Goal: Task Accomplishment & Management: Use online tool/utility

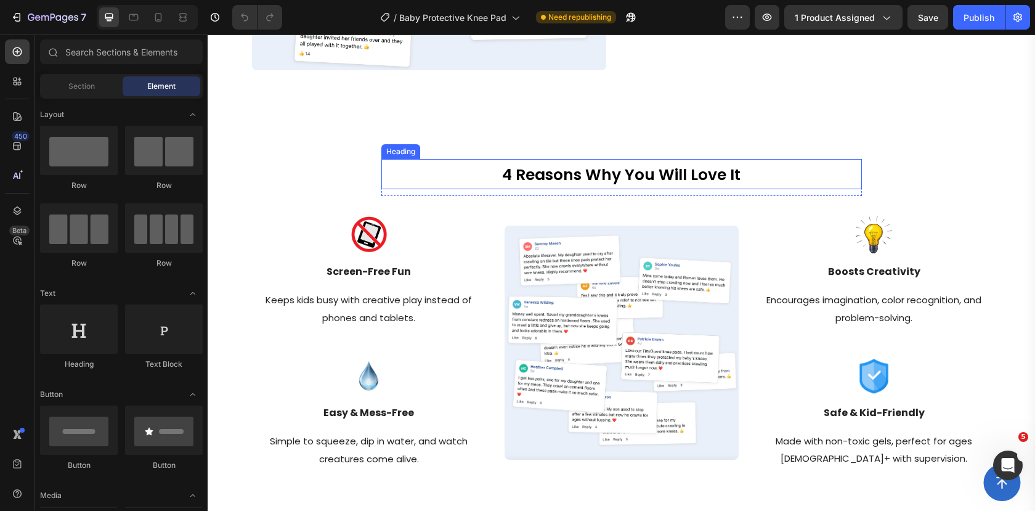
scroll to position [1317, 0]
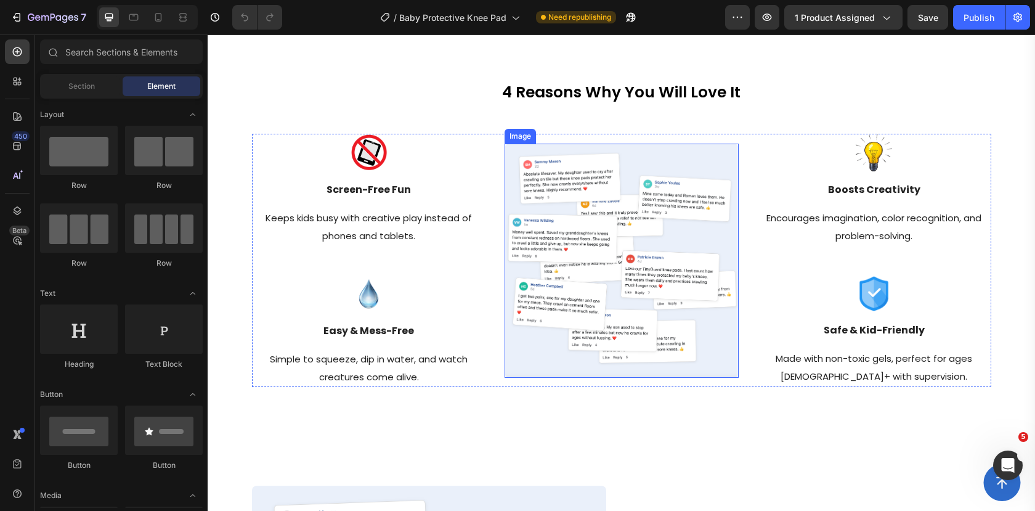
click at [685, 278] on img at bounding box center [622, 261] width 234 height 234
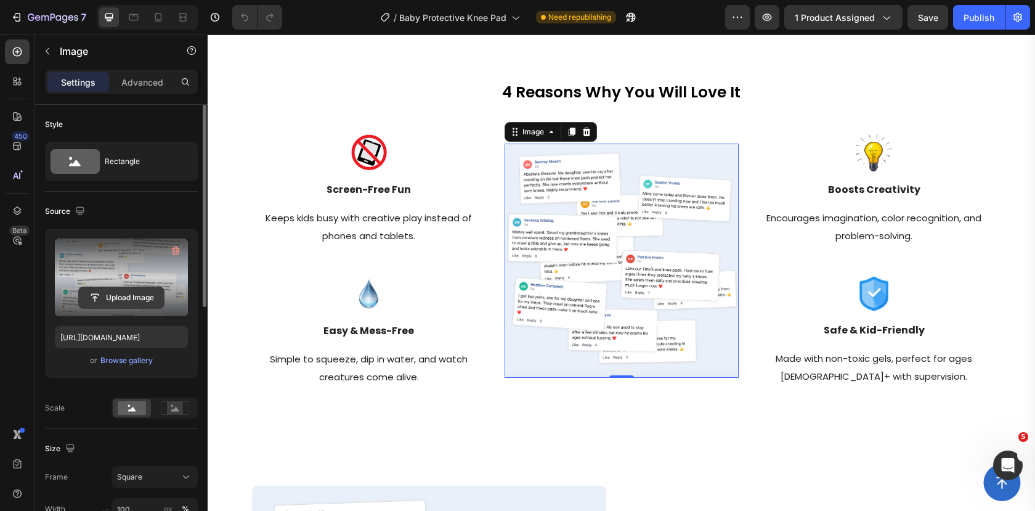
click at [146, 293] on input "file" at bounding box center [121, 297] width 85 height 21
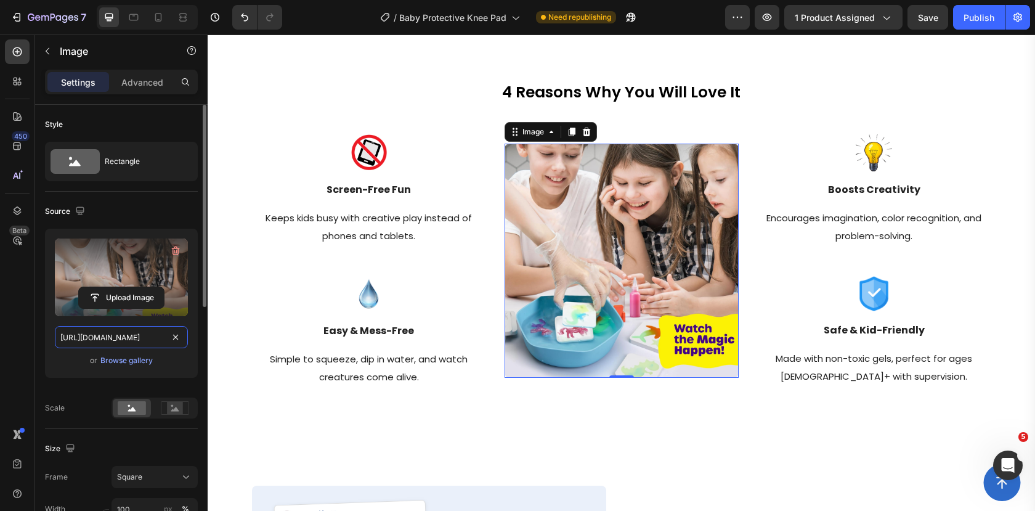
click at [112, 339] on input "https://cdn.shopify.com/s/files/1/0649/0026/8186/files/gempages_555289425660085…" at bounding box center [121, 337] width 133 height 22
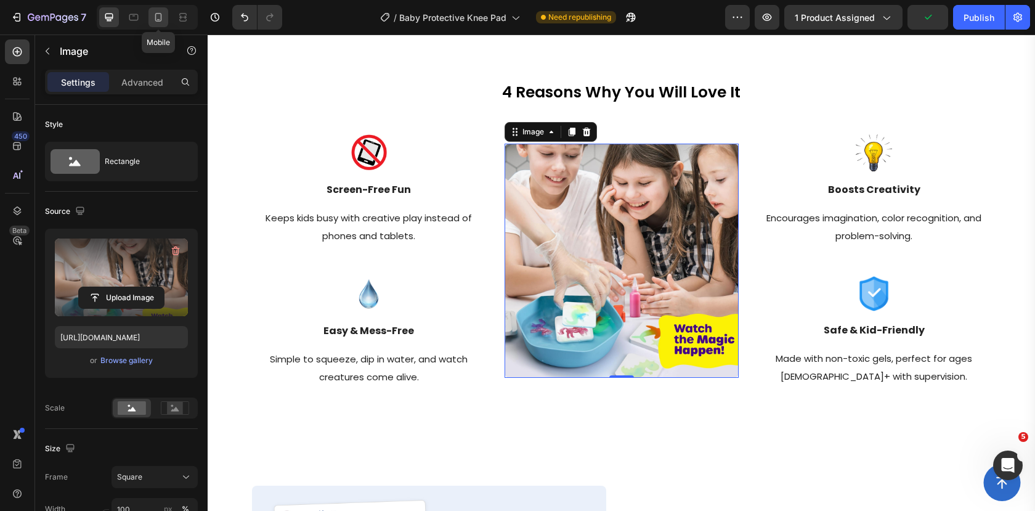
click at [151, 14] on div at bounding box center [159, 17] width 20 height 20
type input "https://cdn.shopify.com/s/files/1/0649/0026/8186/files/gempages_555289425660085…"
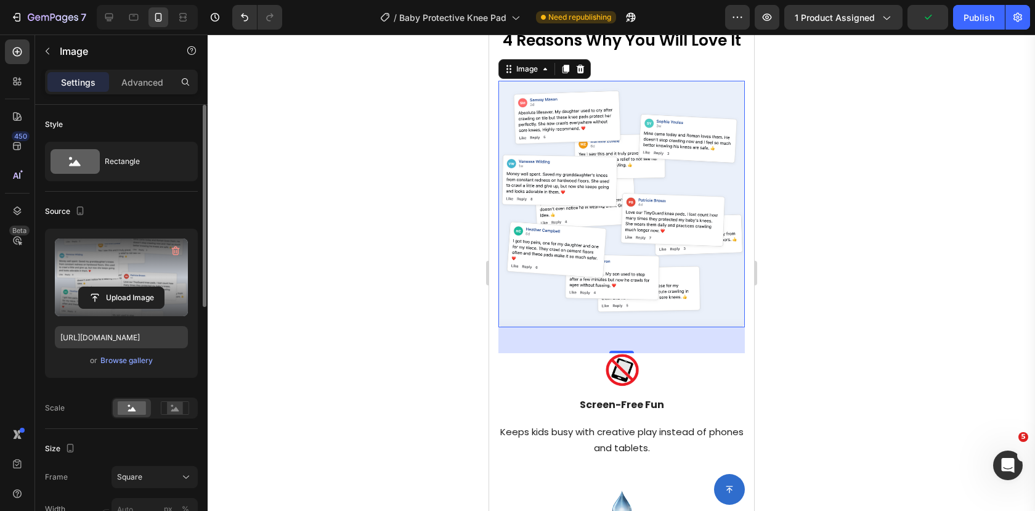
scroll to position [1320, 0]
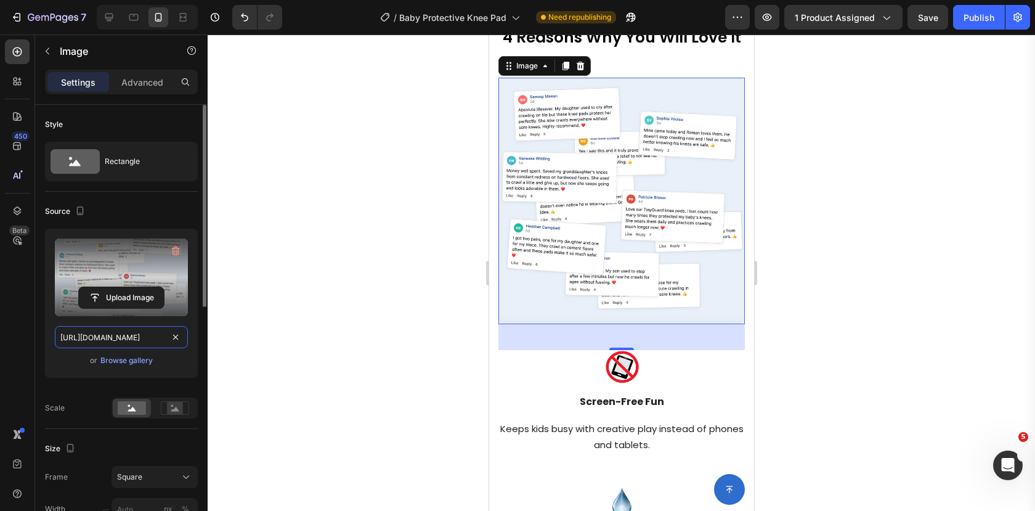
click at [129, 341] on input "https://cdn.shopify.com/s/files/1/0649/0026/8186/files/gempages_555289425660085…" at bounding box center [121, 337] width 133 height 22
paste input "5061ac27-f972-4ada-9217-f06033332908"
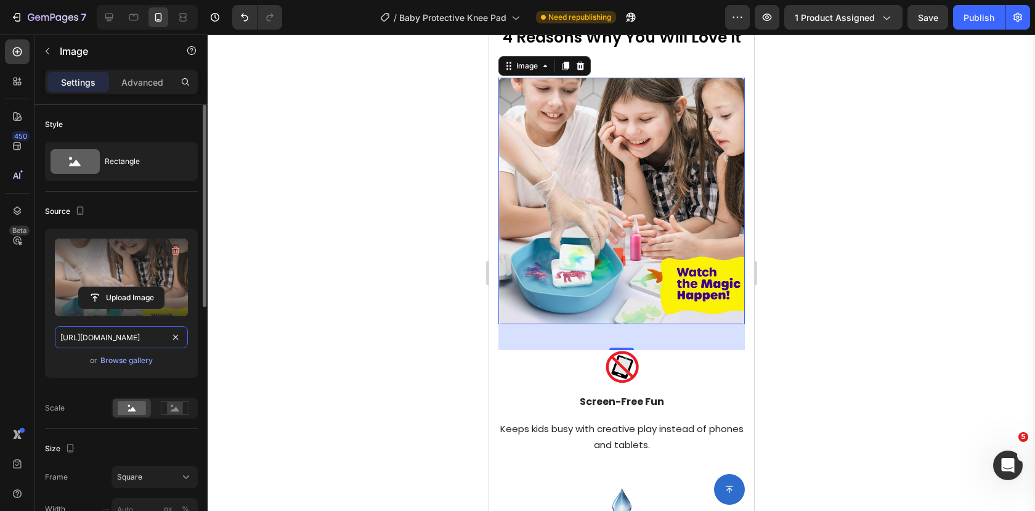
scroll to position [0, 382]
type input "https://cdn.shopify.com/s/files/1/0649/0026/8186/files/gempages_555289425660085…"
click at [325, 202] on div at bounding box center [622, 273] width 828 height 476
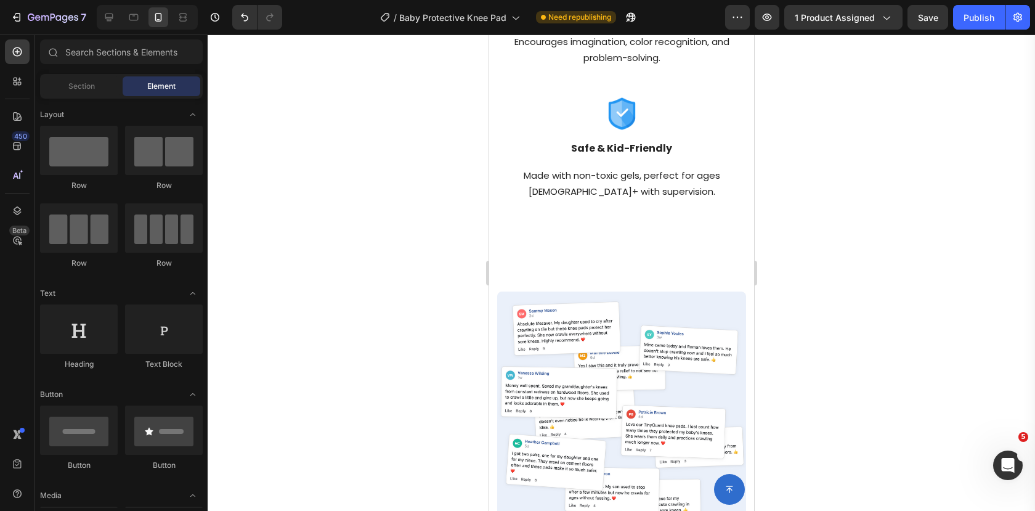
scroll to position [1923, 0]
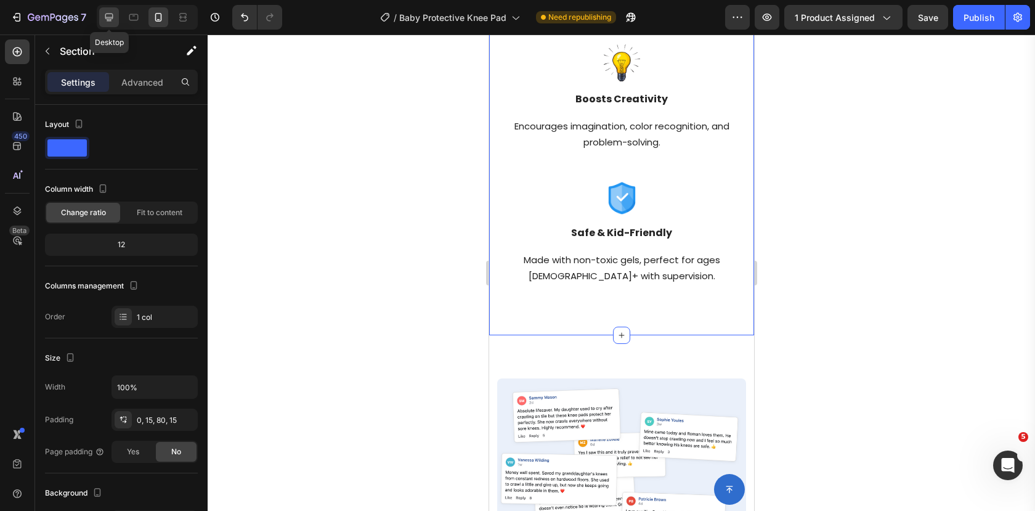
click at [109, 14] on icon at bounding box center [109, 18] width 8 height 8
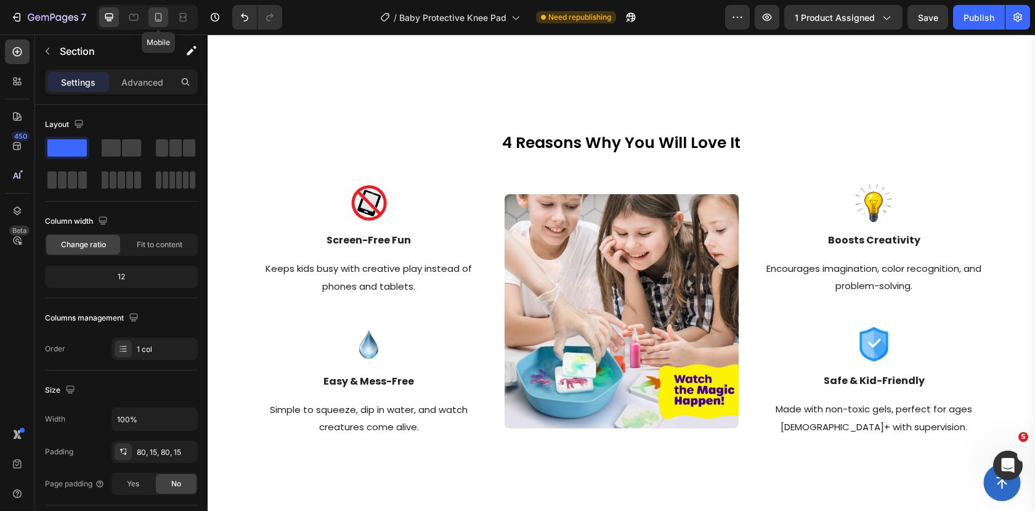
click at [157, 14] on icon at bounding box center [158, 17] width 12 height 12
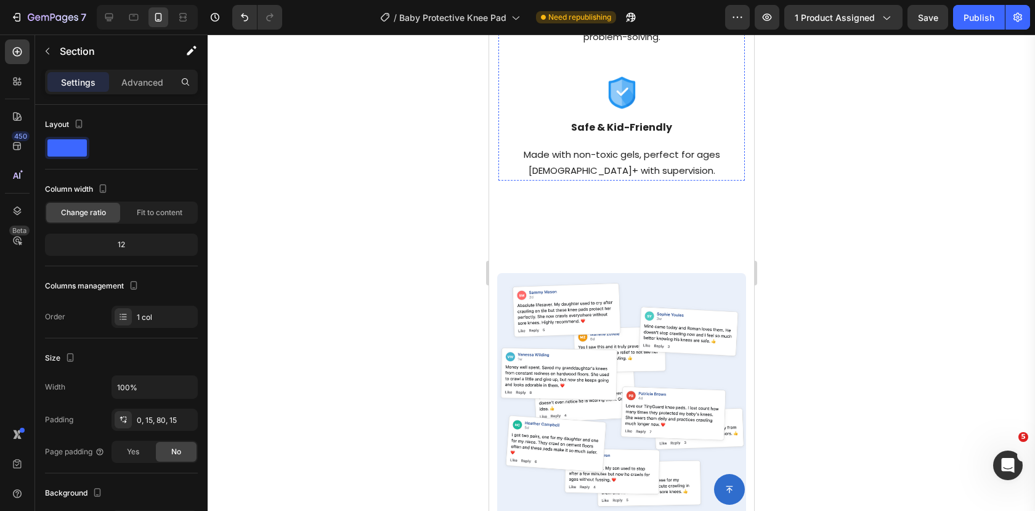
scroll to position [2041, 0]
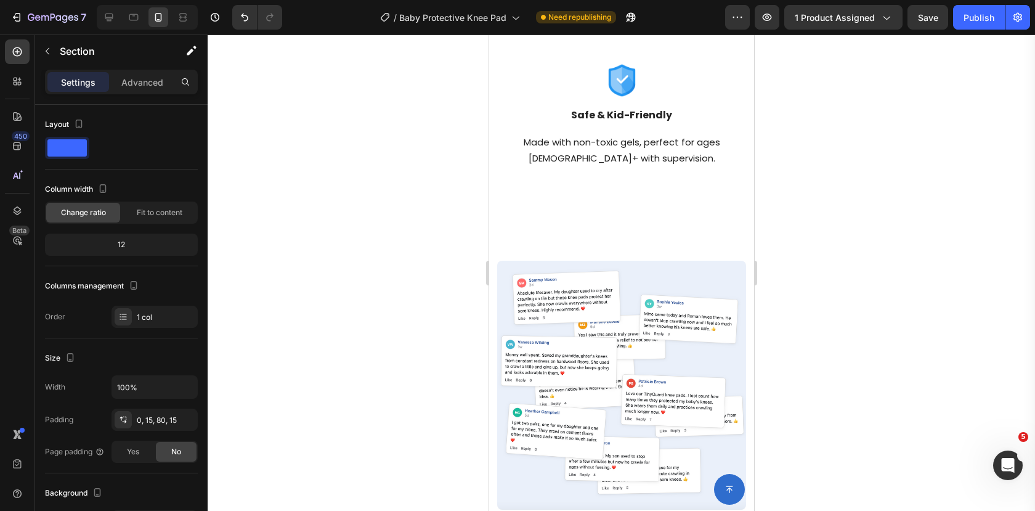
click at [439, 206] on div at bounding box center [622, 273] width 828 height 476
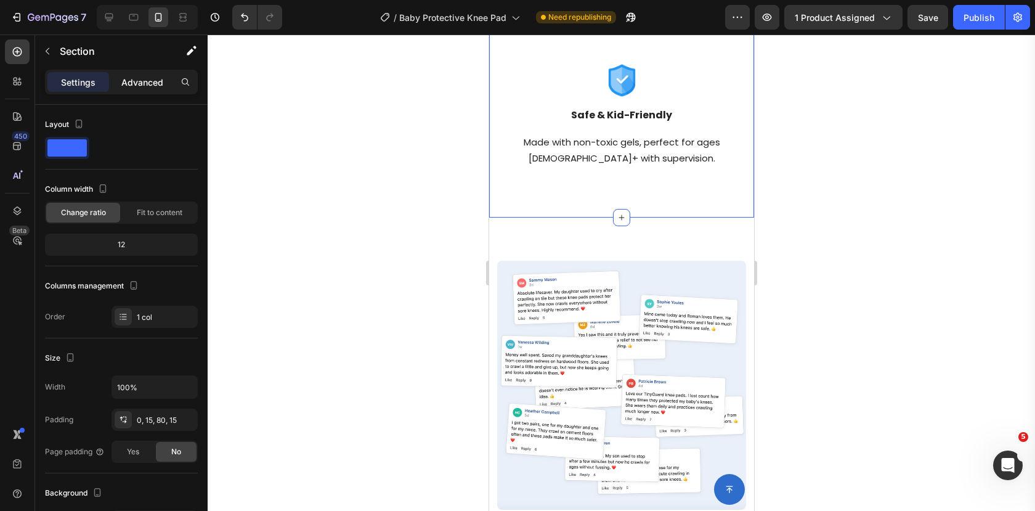
click at [133, 83] on p "Advanced" at bounding box center [142, 82] width 42 height 13
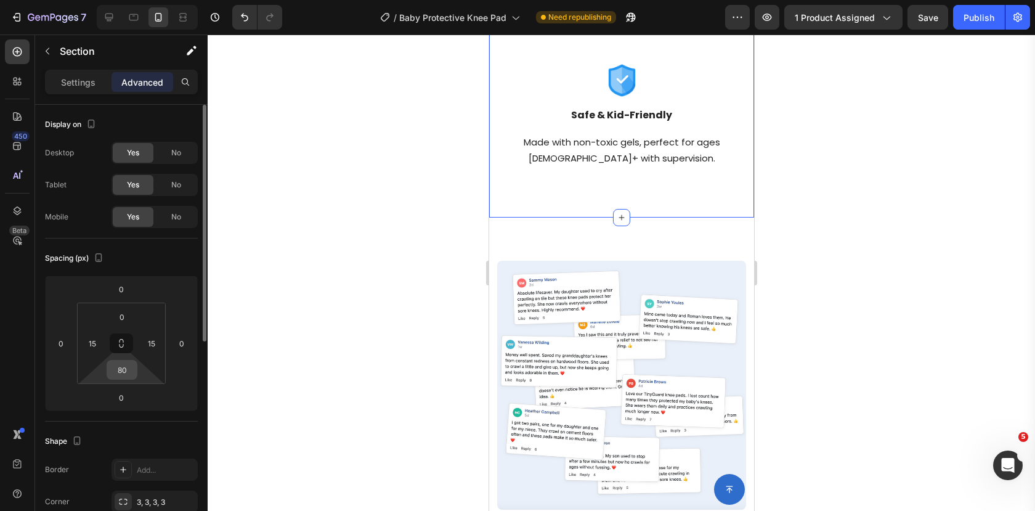
click at [130, 367] on input "80" at bounding box center [122, 370] width 25 height 18
type input "0"
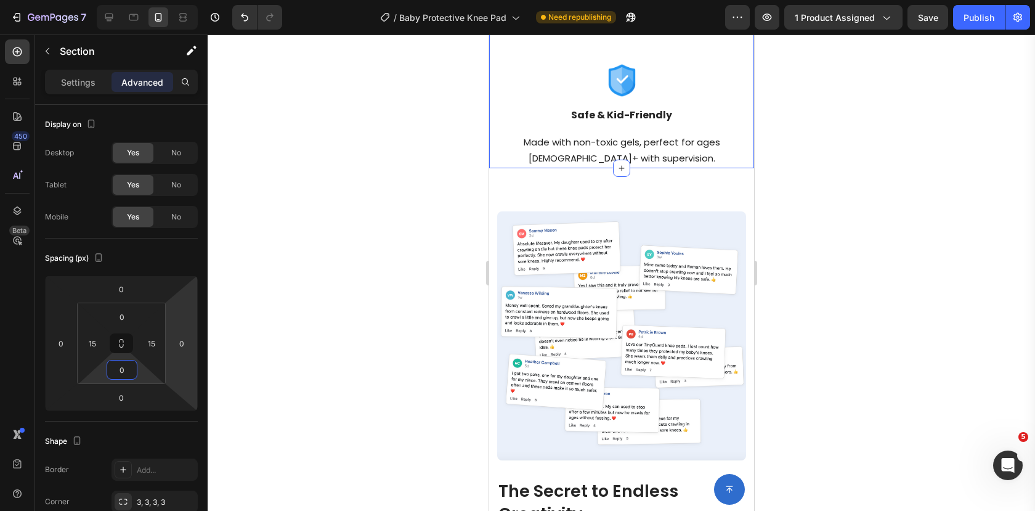
click at [353, 275] on div at bounding box center [622, 273] width 828 height 476
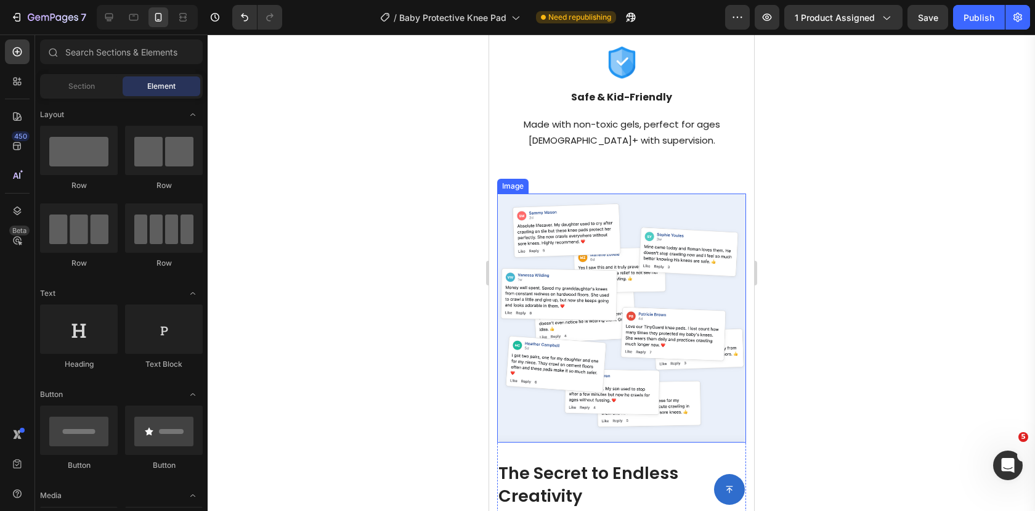
scroll to position [2070, 0]
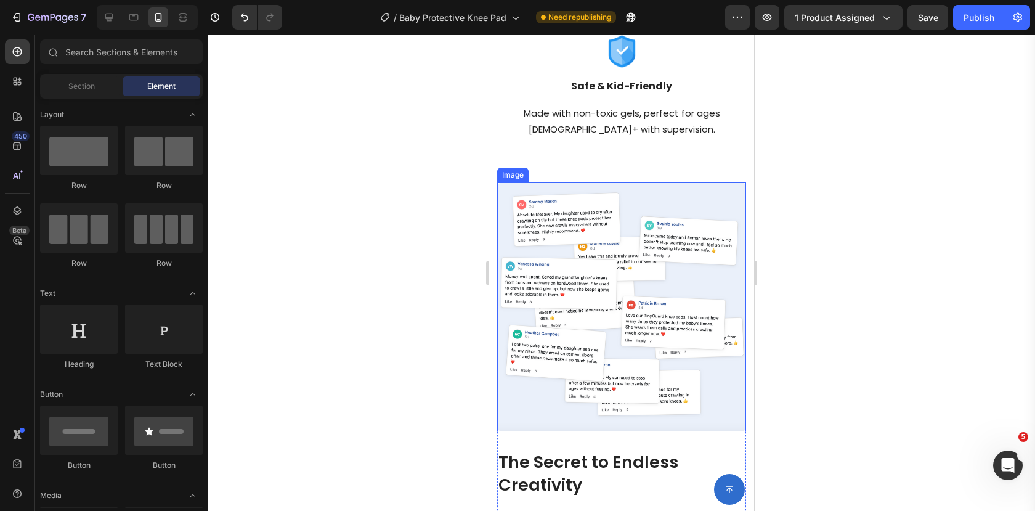
click at [642, 250] on img at bounding box center [621, 306] width 249 height 249
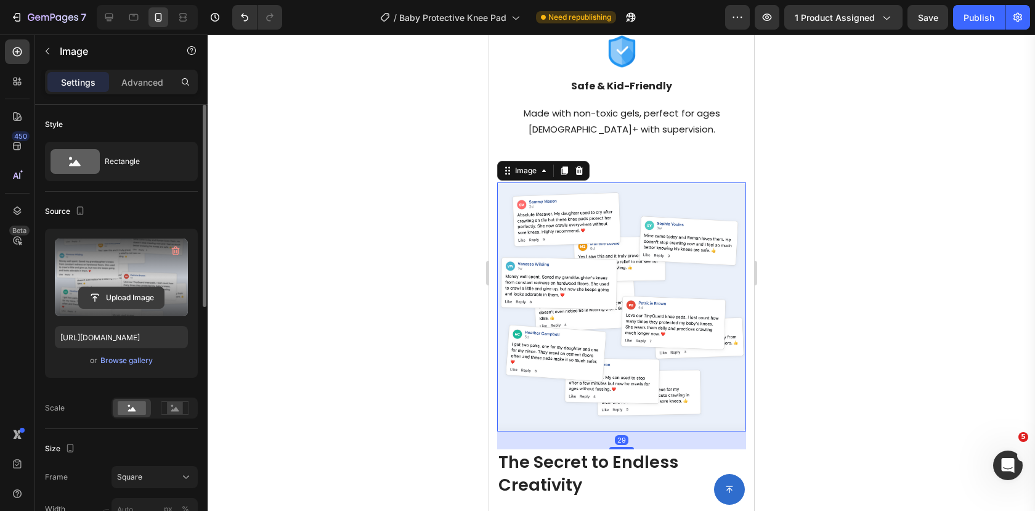
click at [143, 293] on input "file" at bounding box center [121, 297] width 85 height 21
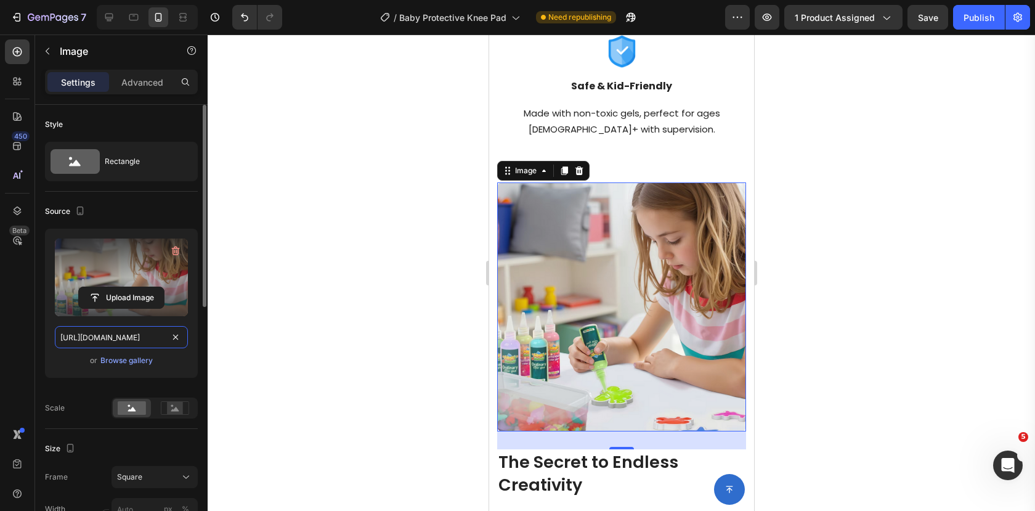
click at [134, 345] on input "https://cdn.shopify.com/s/files/1/0649/0026/8186/files/gempages_555289425660085…" at bounding box center [121, 337] width 133 height 22
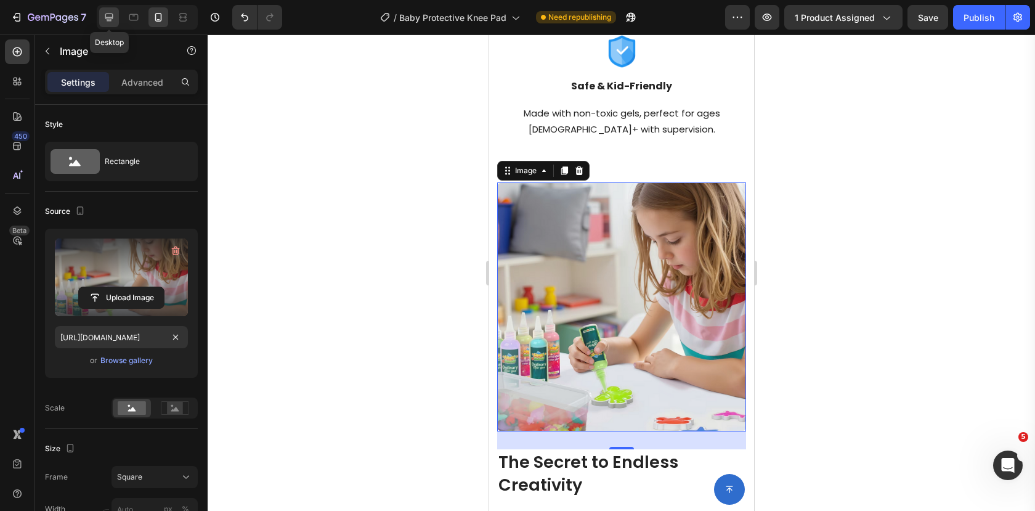
click at [111, 15] on icon at bounding box center [109, 17] width 12 height 12
type input "https://cdn.shopify.com/s/files/1/0649/0026/8186/files/gempages_555289425660085…"
type input "100"
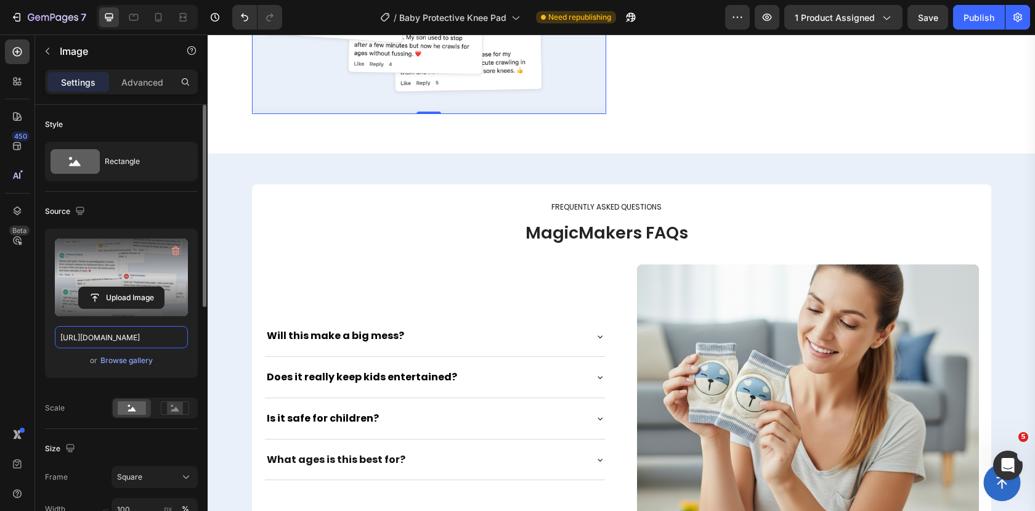
click at [143, 332] on input "https://cdn.shopify.com/s/files/1/0649/0026/8186/files/gempages_555289425660085…" at bounding box center [121, 337] width 133 height 22
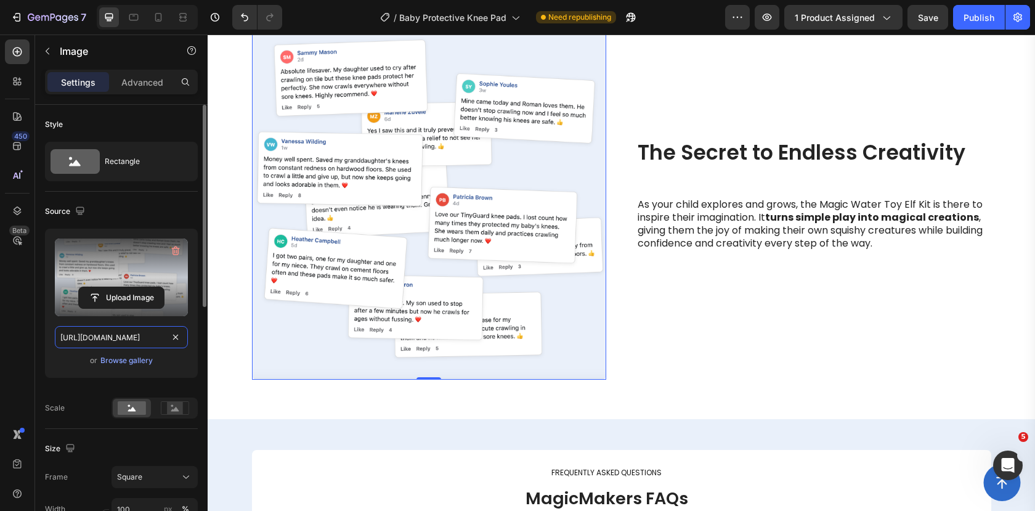
click at [143, 332] on input "https://cdn.shopify.com/s/files/1/0649/0026/8186/files/gempages_555289425660085…" at bounding box center [121, 337] width 133 height 22
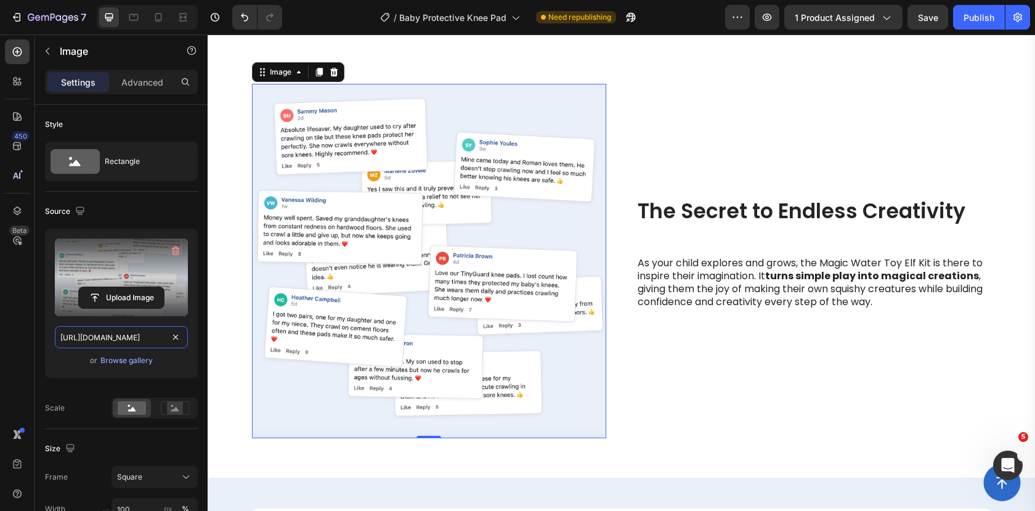
scroll to position [1737, 0]
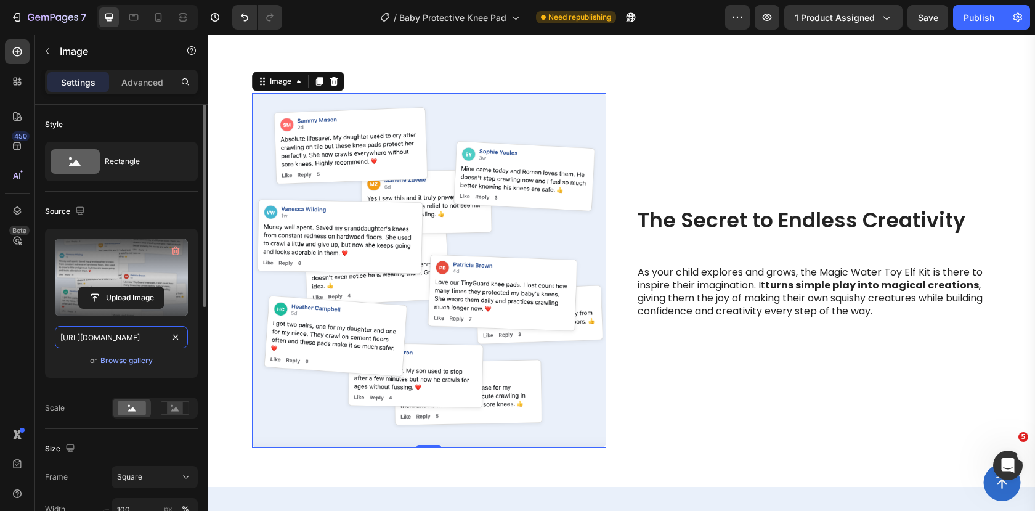
click at [144, 338] on input "https://cdn.shopify.com/s/files/1/0649/0026/8186/files/gempages_555289425660085…" at bounding box center [121, 337] width 133 height 22
paste input "6a91e04b-3c56-4039-b311-639a30151bc8"
type input "https://cdn.shopify.com/s/files/1/0649/0026/8186/files/gempages_555289425660085…"
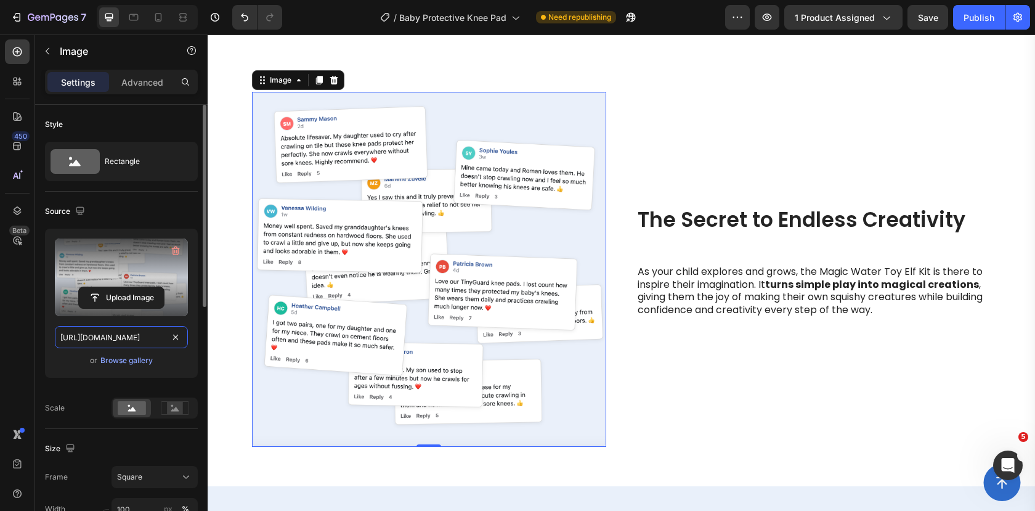
scroll to position [0, 382]
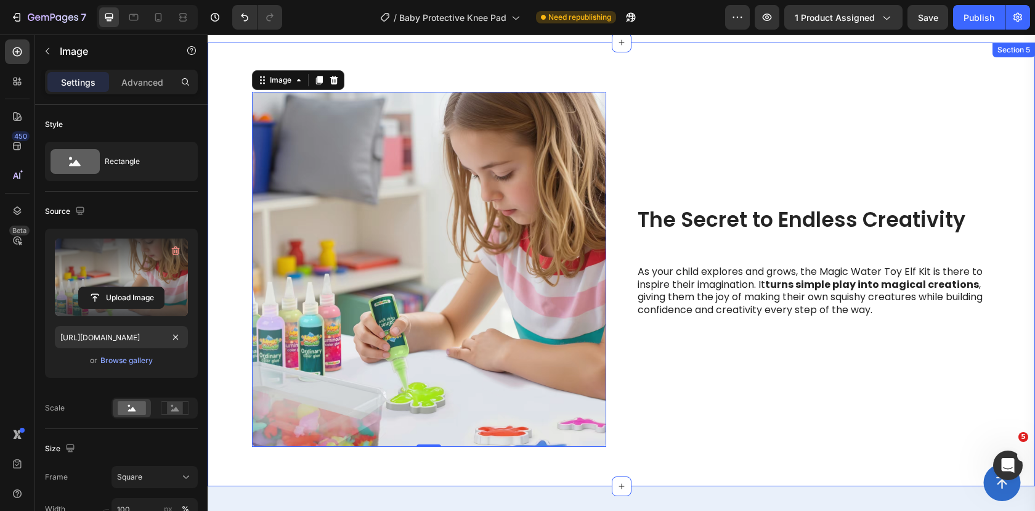
click at [217, 221] on div "The Secret to Endless Creativity Heading As your child explores and grows, the …" at bounding box center [621, 274] width 809 height 365
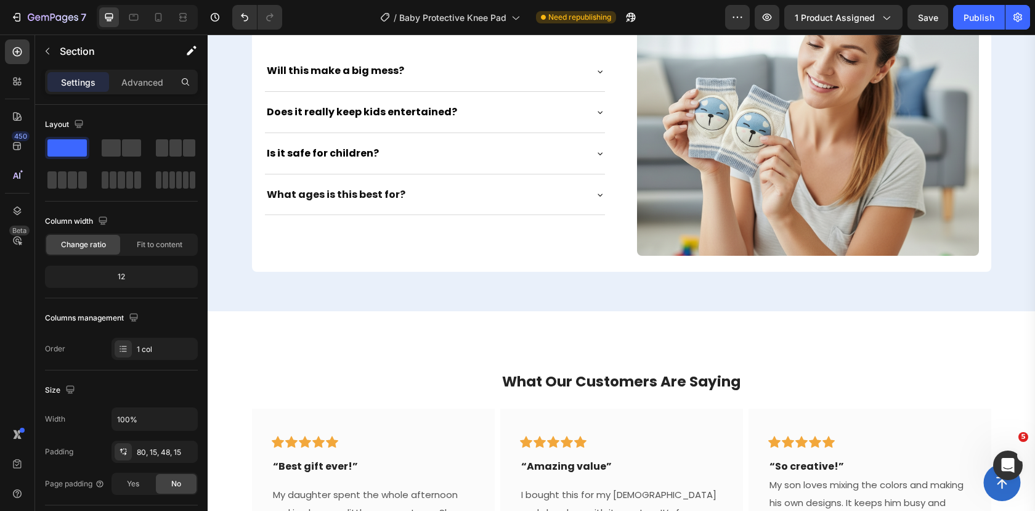
scroll to position [2192, 0]
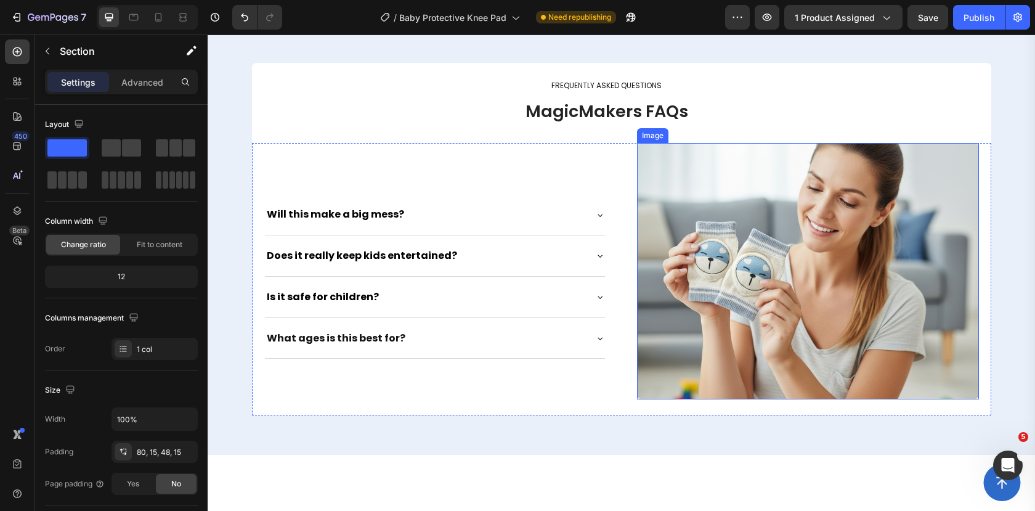
click at [698, 231] on img at bounding box center [808, 271] width 342 height 256
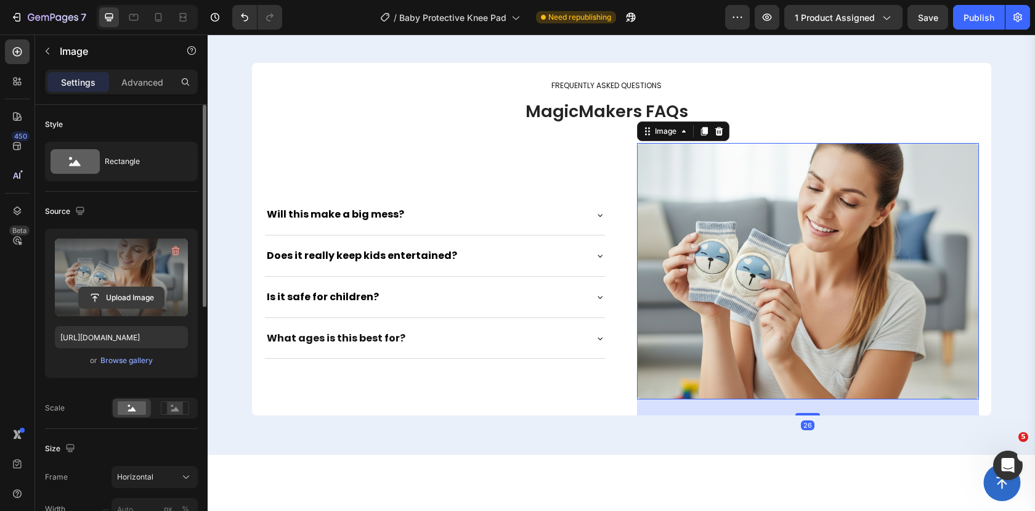
click at [123, 300] on input "file" at bounding box center [121, 297] width 85 height 21
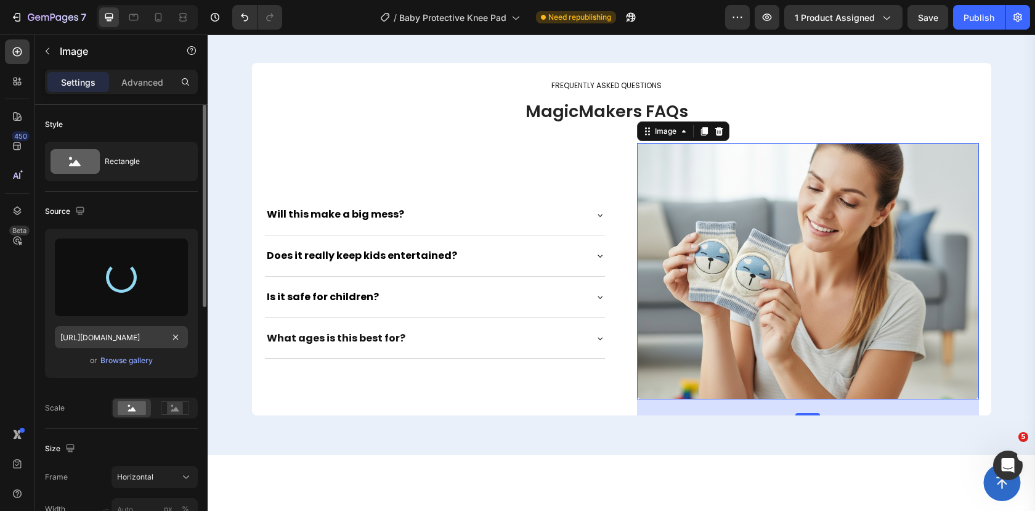
type input "https://cdn.shopify.com/s/files/1/0649/0026/8186/files/gempages_555289425660085…"
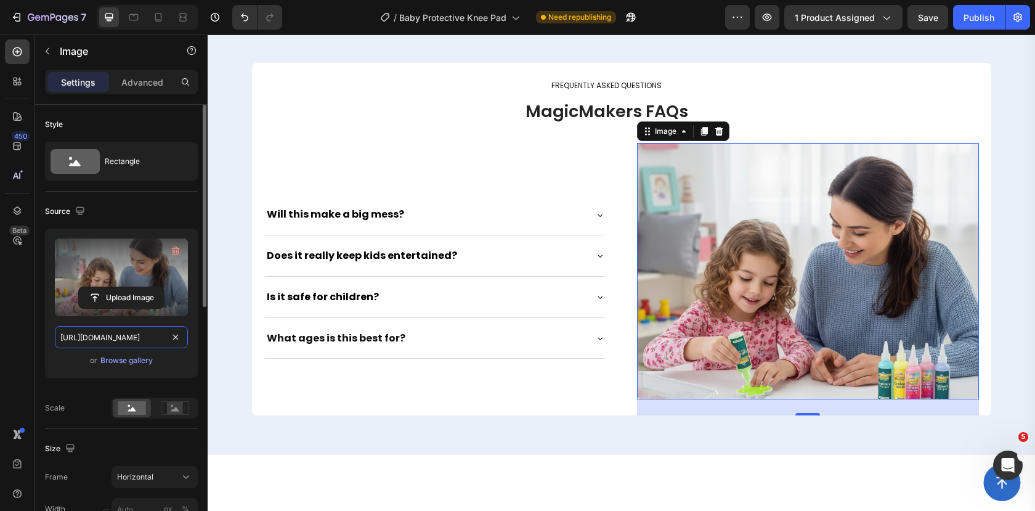
click at [141, 338] on input "https://cdn.shopify.com/s/files/1/0649/0026/8186/files/gempages_555289425660085…" at bounding box center [121, 337] width 133 height 22
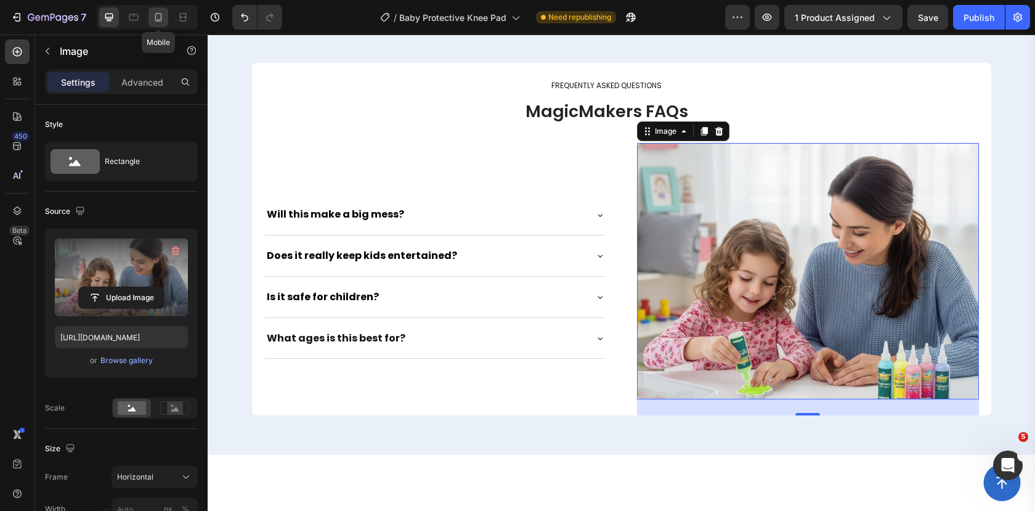
click at [158, 17] on icon at bounding box center [158, 17] width 12 height 12
type input "200"
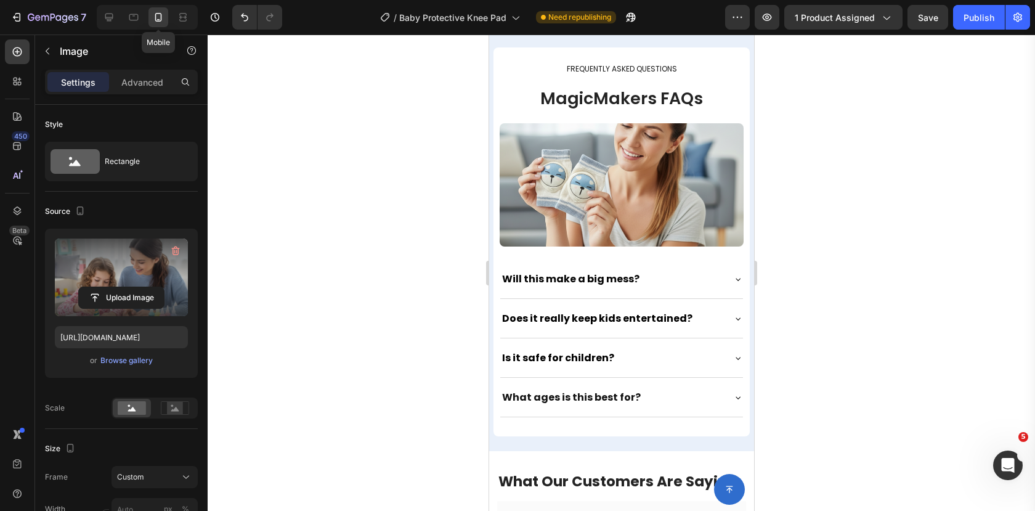
scroll to position [2149, 0]
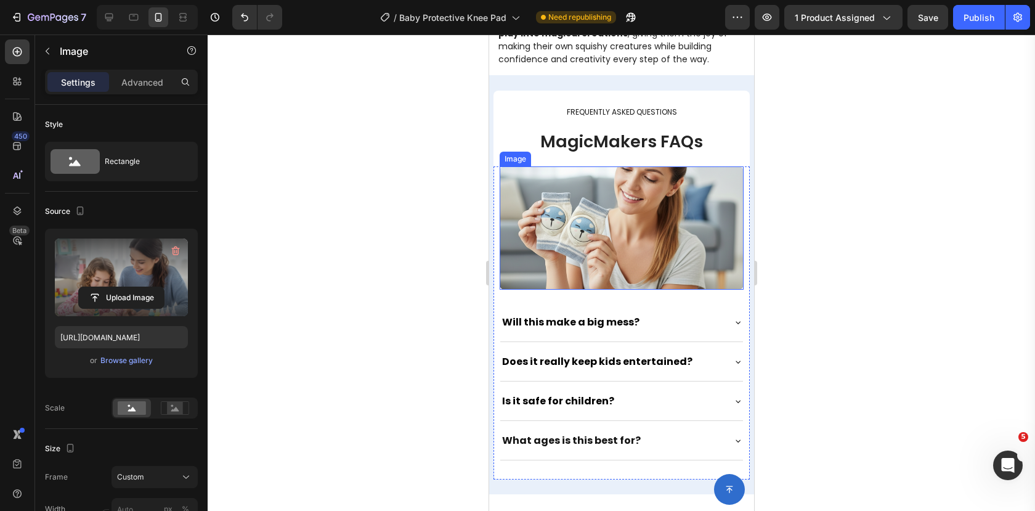
click at [569, 199] on img at bounding box center [621, 227] width 244 height 123
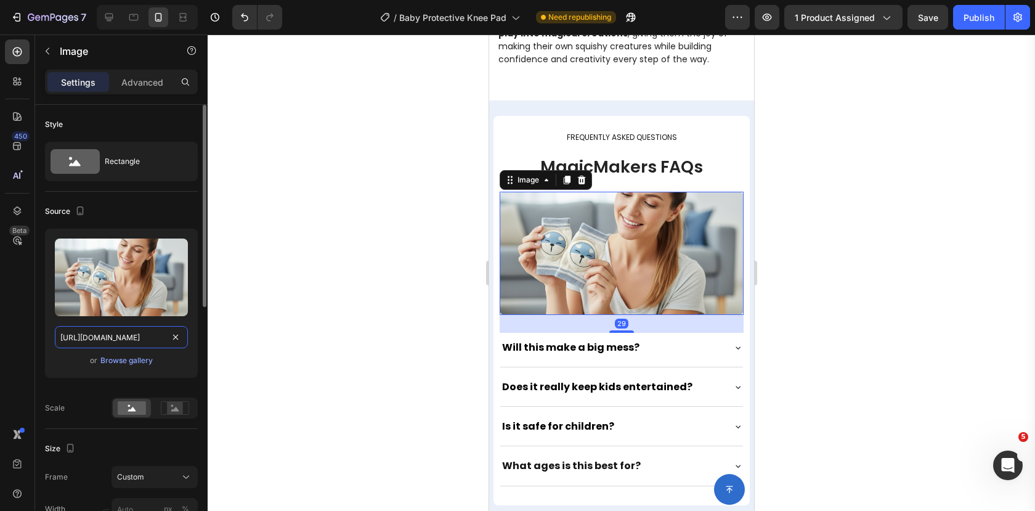
click at [139, 333] on input "https://cdn.shopify.com/s/files/1/0649/0026/8186/files/gempages_555289425660085…" at bounding box center [121, 337] width 133 height 22
paste input "0364f1a9-b18c-4133-b097-9cadb733f447"
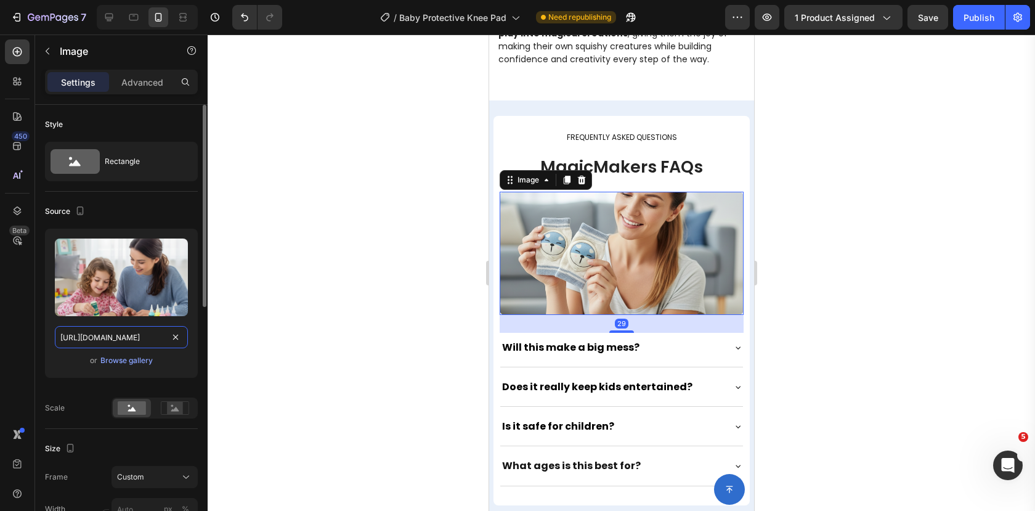
scroll to position [0, 380]
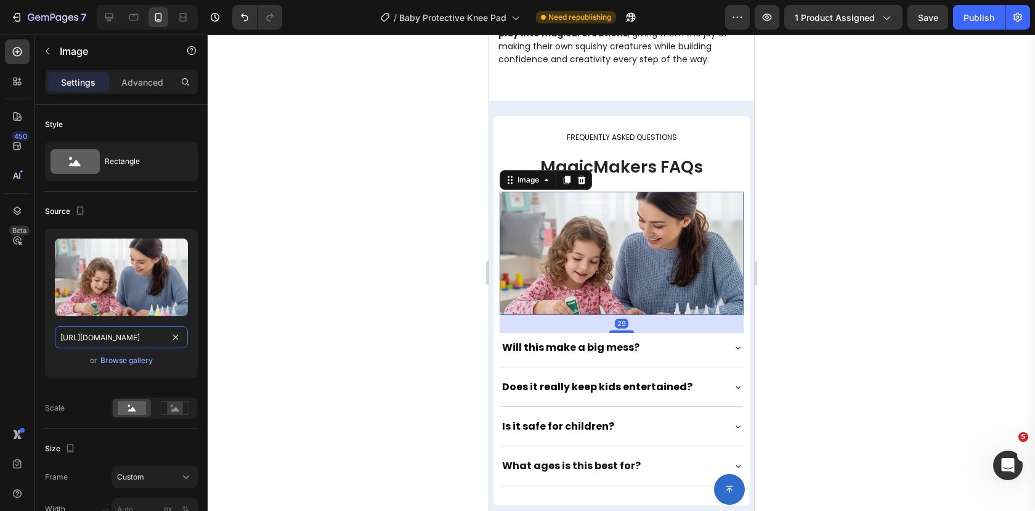
type input "https://cdn.shopify.com/s/files/1/0649/0026/8186/files/gempages_555289425660085…"
click at [360, 220] on div at bounding box center [622, 273] width 828 height 476
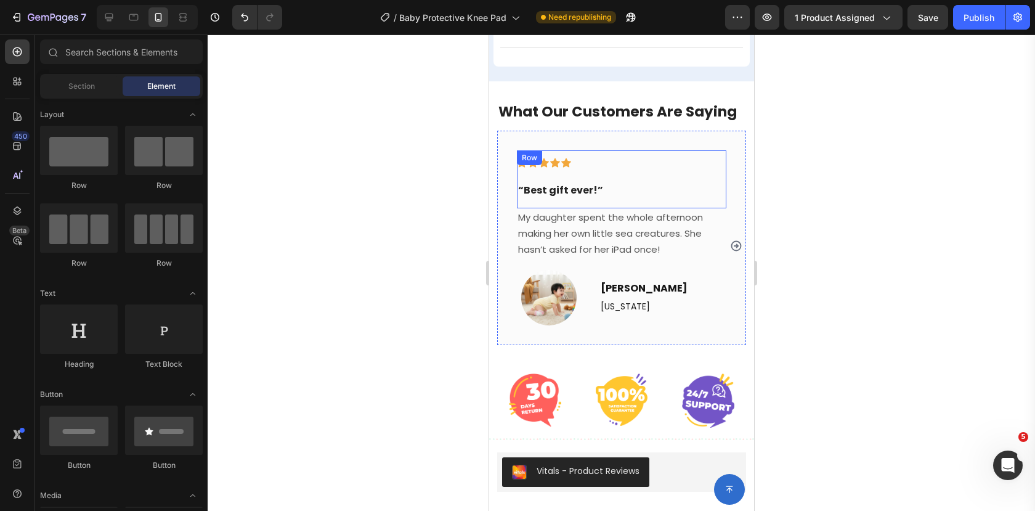
scroll to position [2587, 0]
click at [558, 290] on img at bounding box center [548, 298] width 55 height 55
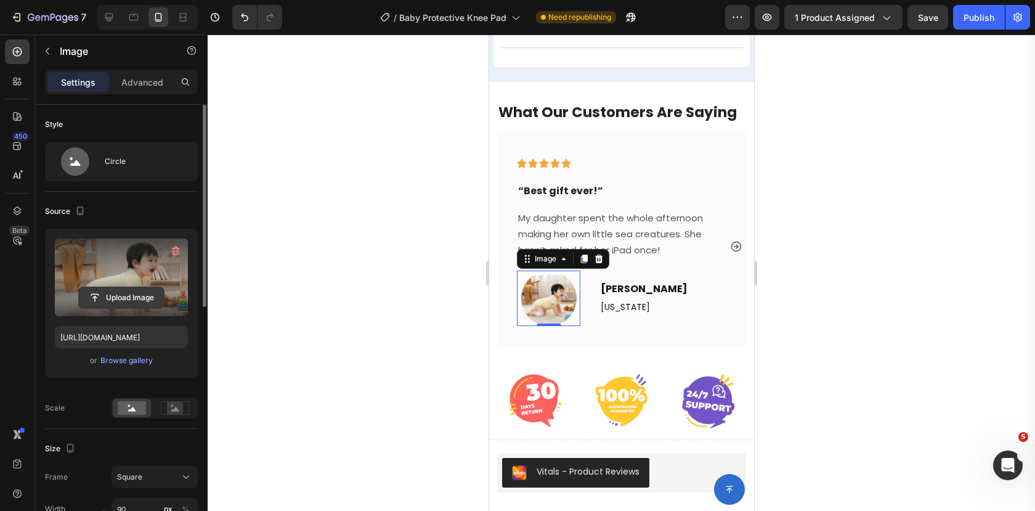
click at [160, 298] on input "file" at bounding box center [121, 297] width 85 height 21
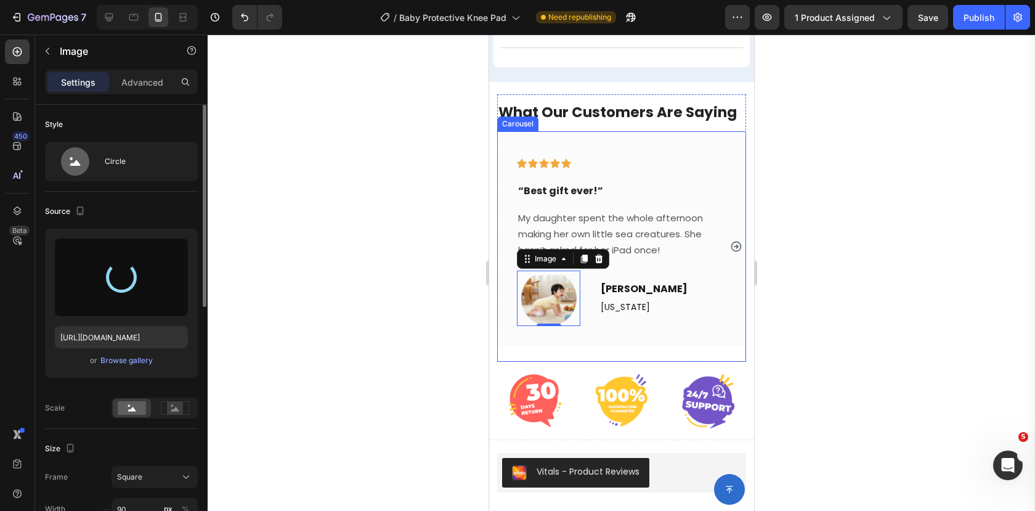
type input "https://cdn.shopify.com/s/files/1/0649/0026/8186/files/gempages_555289425660085…"
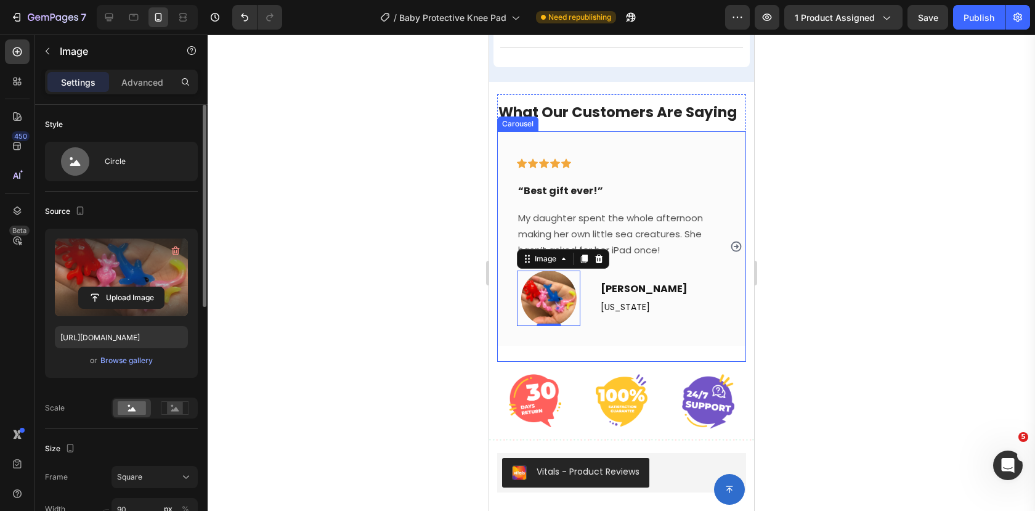
click at [735, 240] on icon "Carousel Next Arrow" at bounding box center [736, 246] width 12 height 12
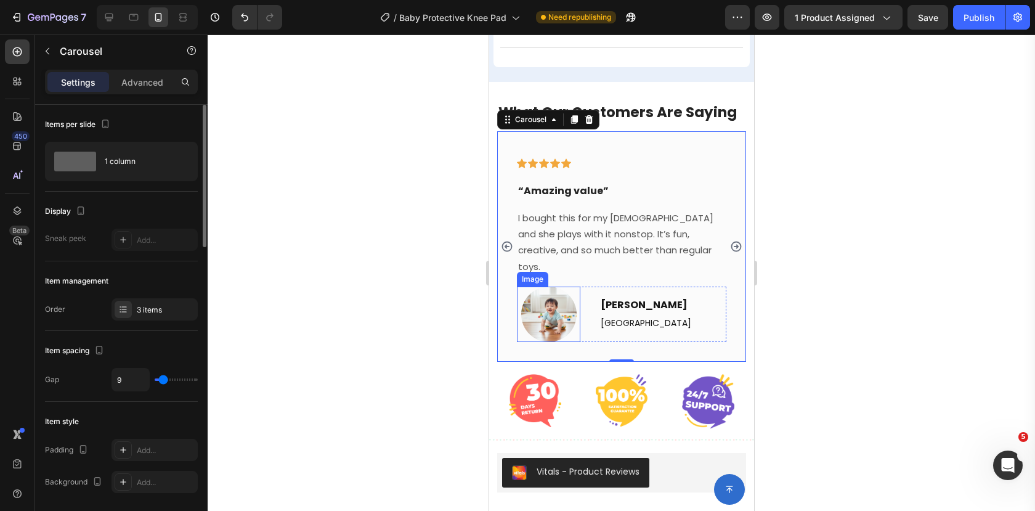
click at [563, 297] on img at bounding box center [548, 314] width 55 height 55
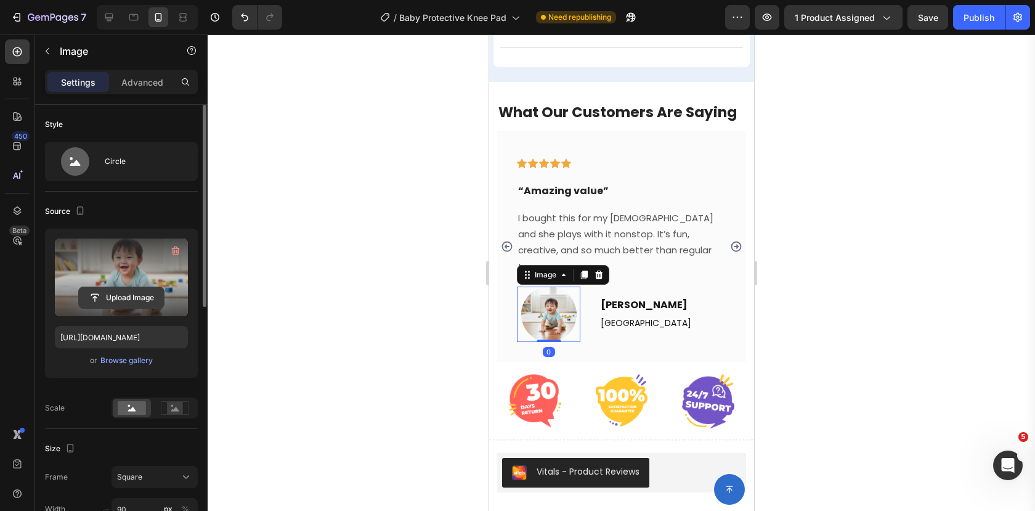
click at [163, 299] on input "file" at bounding box center [121, 297] width 85 height 21
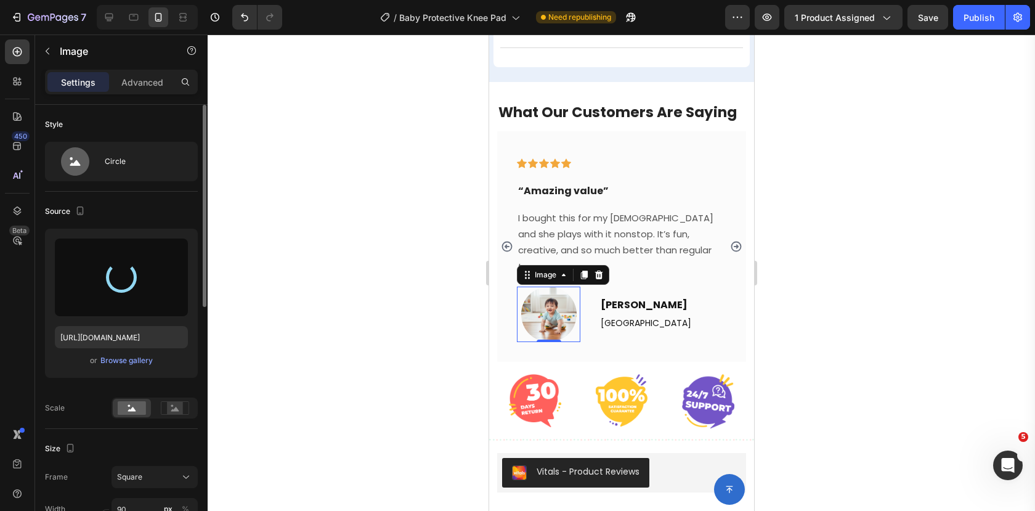
type input "https://cdn.shopify.com/s/files/1/0649/0026/8186/files/gempages_555289425660085…"
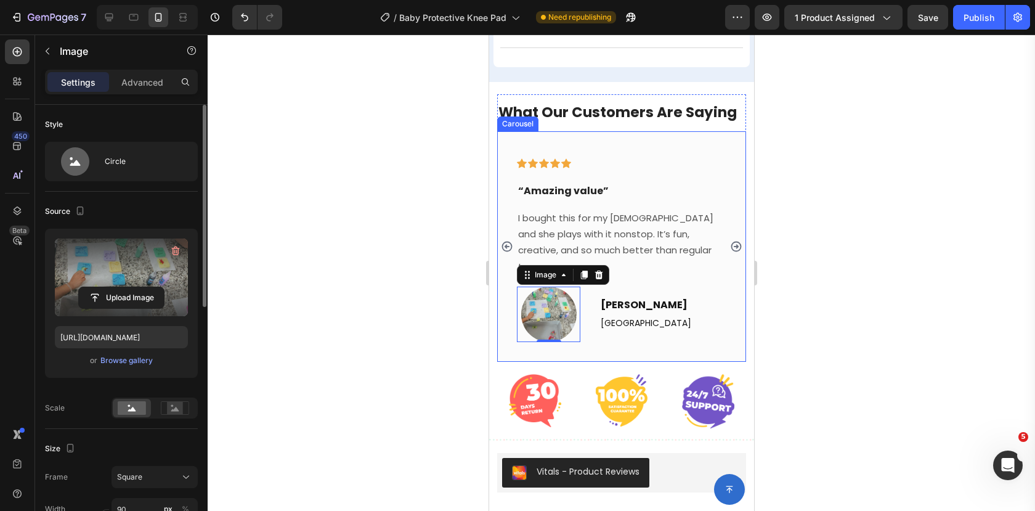
click at [737, 242] on icon "Carousel Next Arrow" at bounding box center [736, 247] width 10 height 10
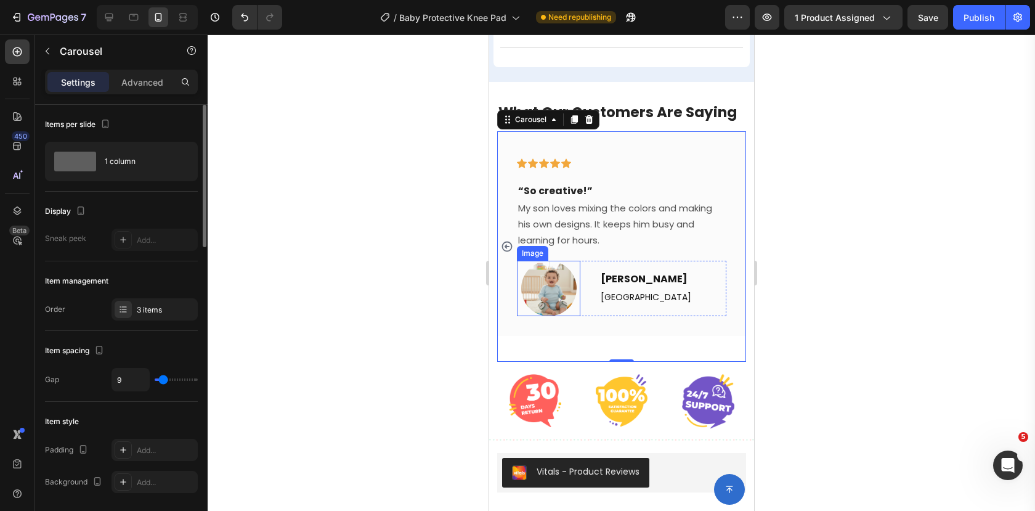
click at [543, 284] on img at bounding box center [548, 288] width 55 height 55
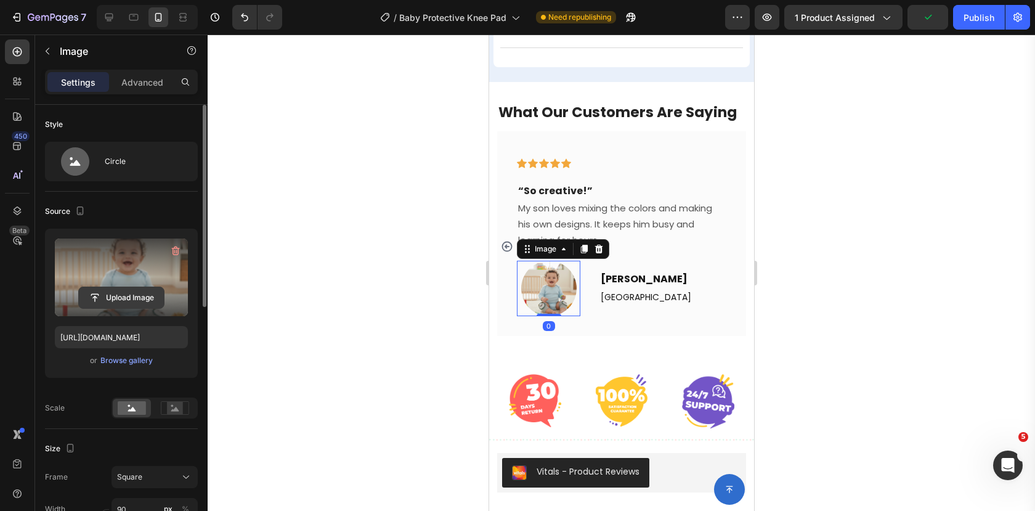
click at [163, 298] on input "file" at bounding box center [121, 297] width 85 height 21
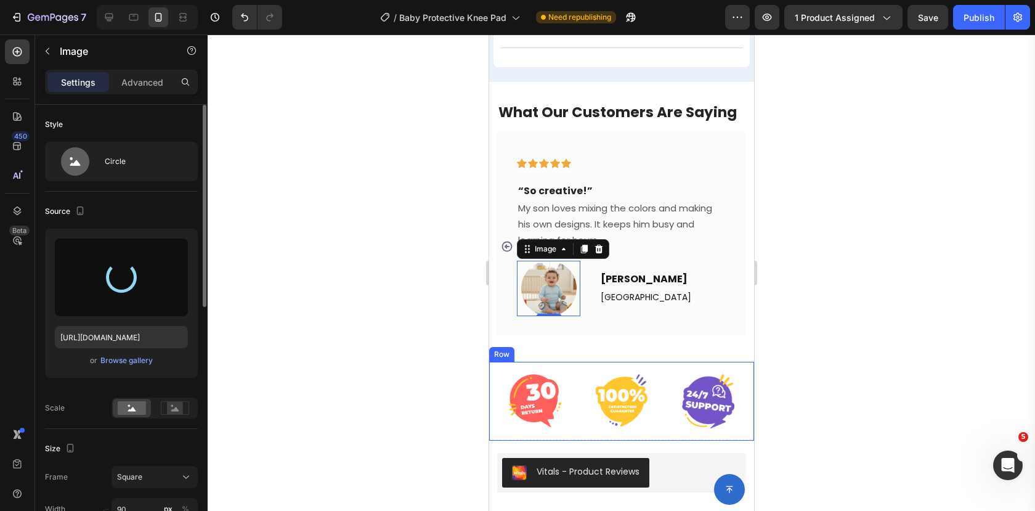
type input "https://cdn.shopify.com/s/files/1/0649/0026/8186/files/gempages_555289425660085…"
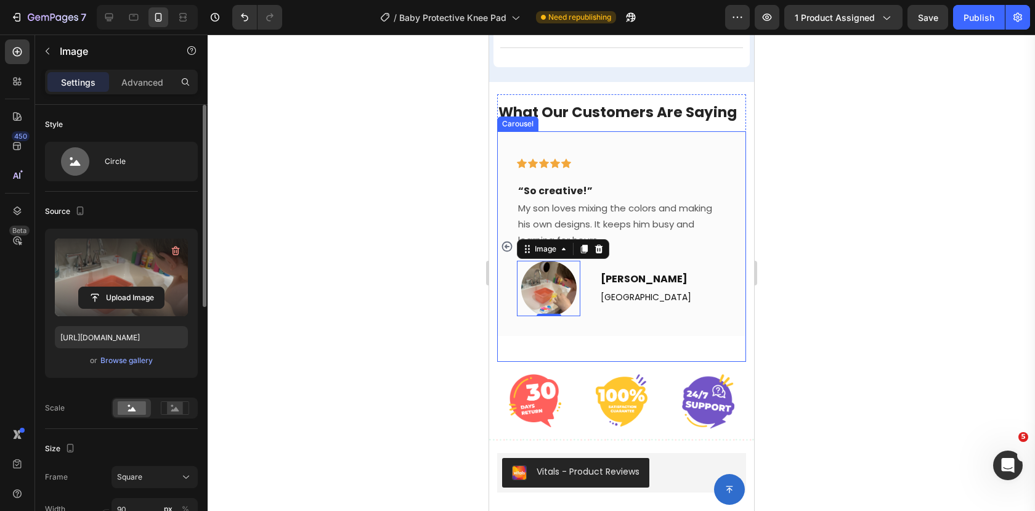
click at [505, 242] on icon "Carousel Back Arrow" at bounding box center [507, 247] width 10 height 10
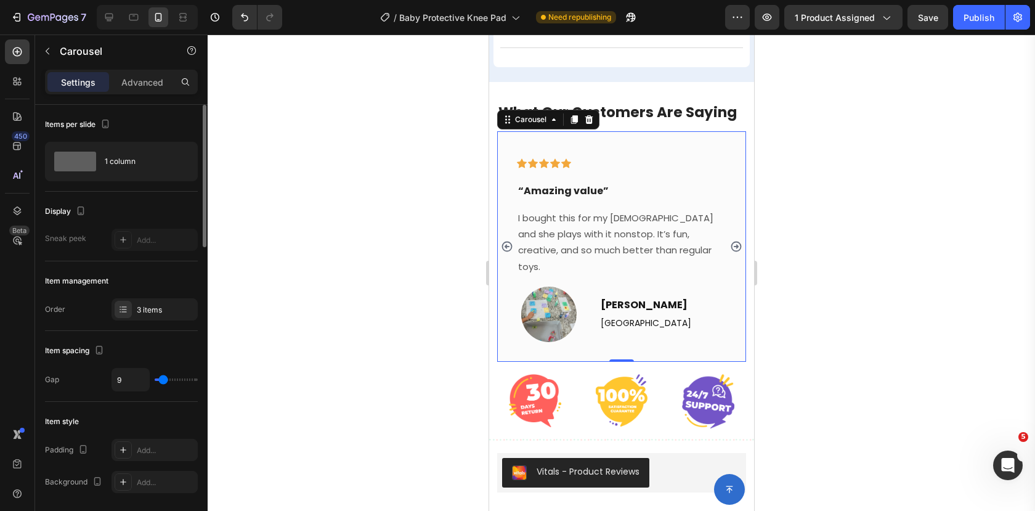
click at [505, 242] on icon "Carousel Back Arrow" at bounding box center [507, 247] width 10 height 10
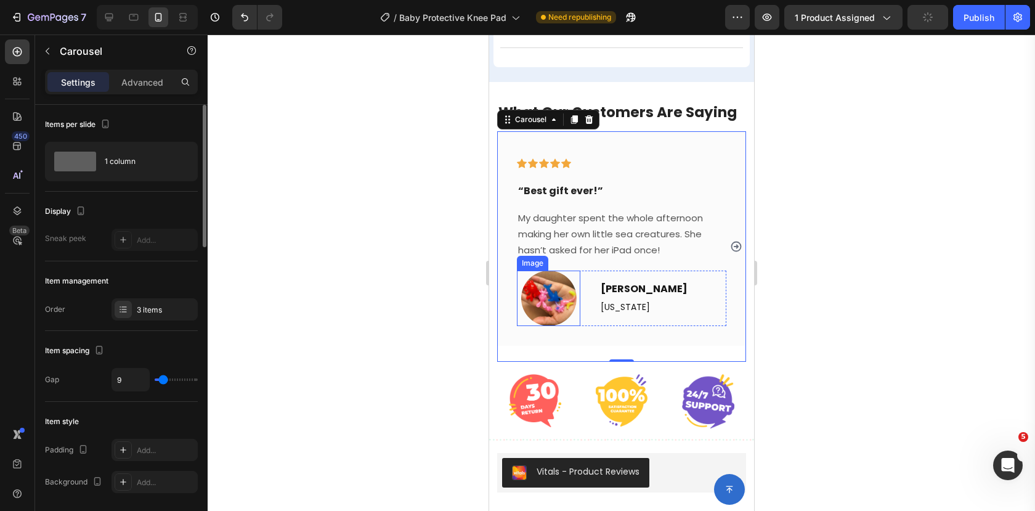
click at [552, 295] on img at bounding box center [548, 298] width 55 height 55
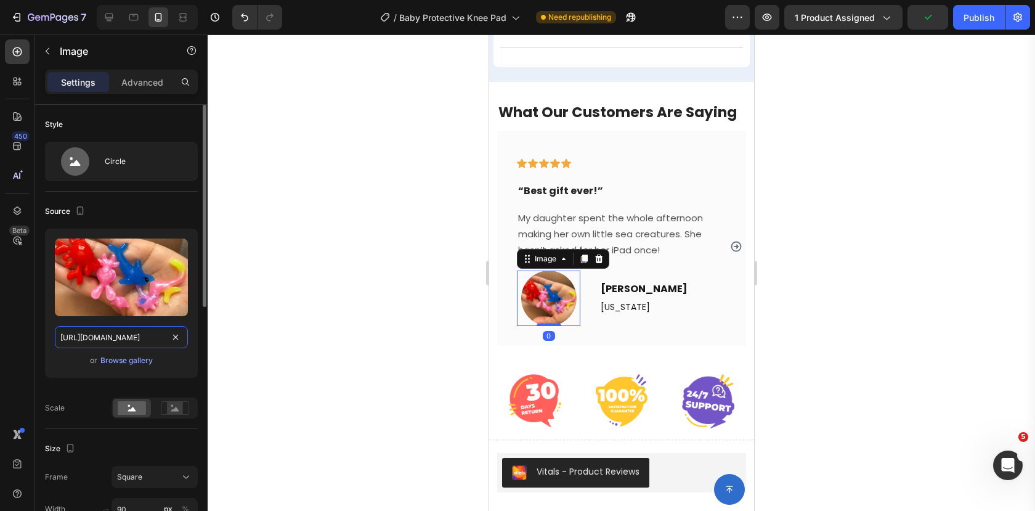
click at [114, 343] on input "https://cdn.shopify.com/s/files/1/0649/0026/8186/files/gempages_555289425660085…" at bounding box center [121, 337] width 133 height 22
click at [115, 343] on input "https://cdn.shopify.com/s/files/1/0649/0026/8186/files/gempages_555289425660085…" at bounding box center [121, 337] width 133 height 22
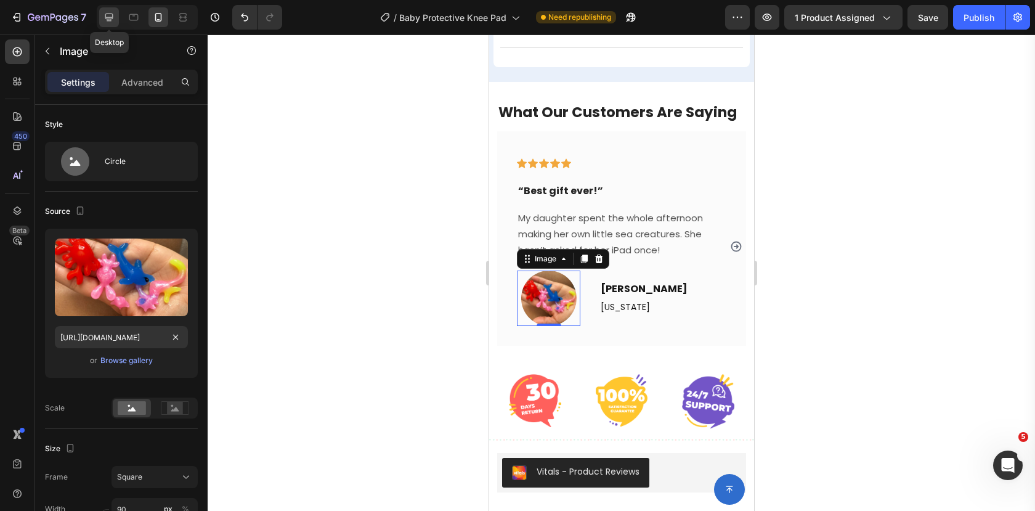
click at [110, 23] on div at bounding box center [109, 17] width 20 height 20
type input "https://cdn.shopify.com/s/files/1/0649/0026/8186/files/gempages_555289425660085…"
type input "80"
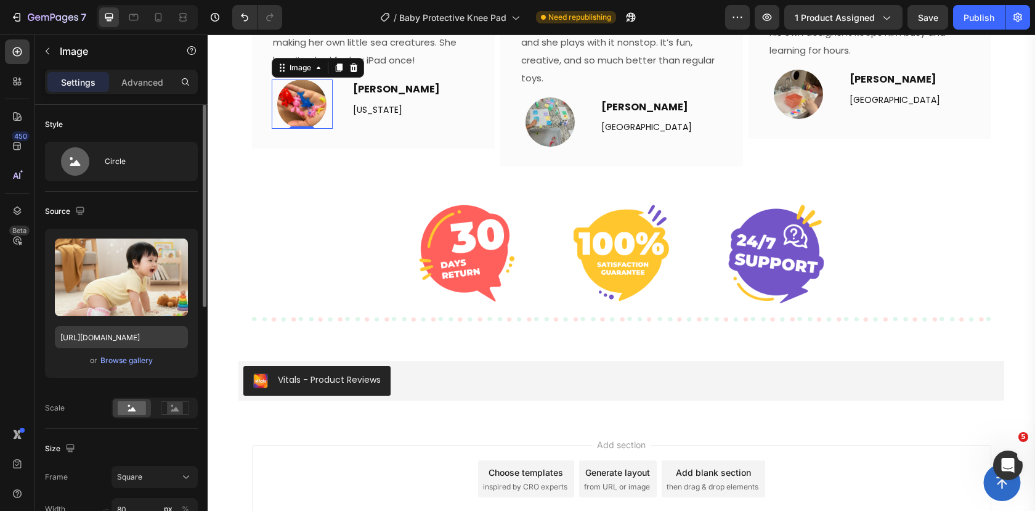
scroll to position [2834, 0]
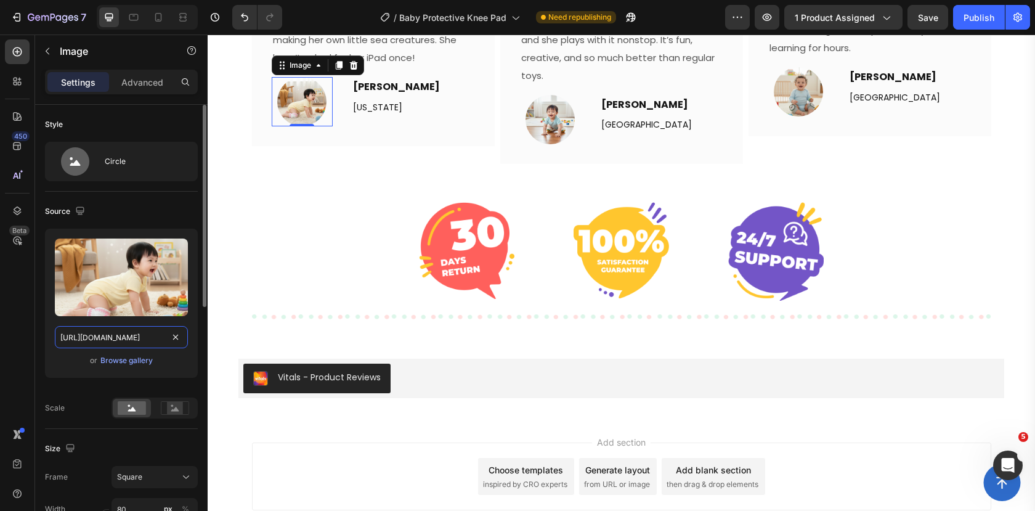
click at [141, 337] on input "https://cdn.shopify.com/s/files/1/0649/0026/8186/files/gempages_555289425660085…" at bounding box center [121, 337] width 133 height 22
paste input "5f82b938-05dc-476e-bb61-0eb503d2aebe"
type input "https://cdn.shopify.com/s/files/1/0649/0026/8186/files/gempages_555289425660085…"
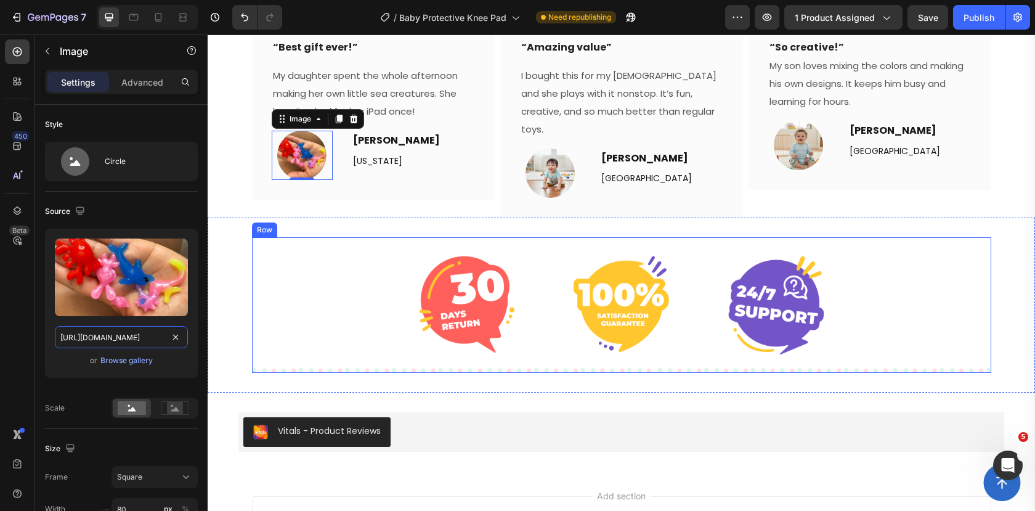
scroll to position [2732, 0]
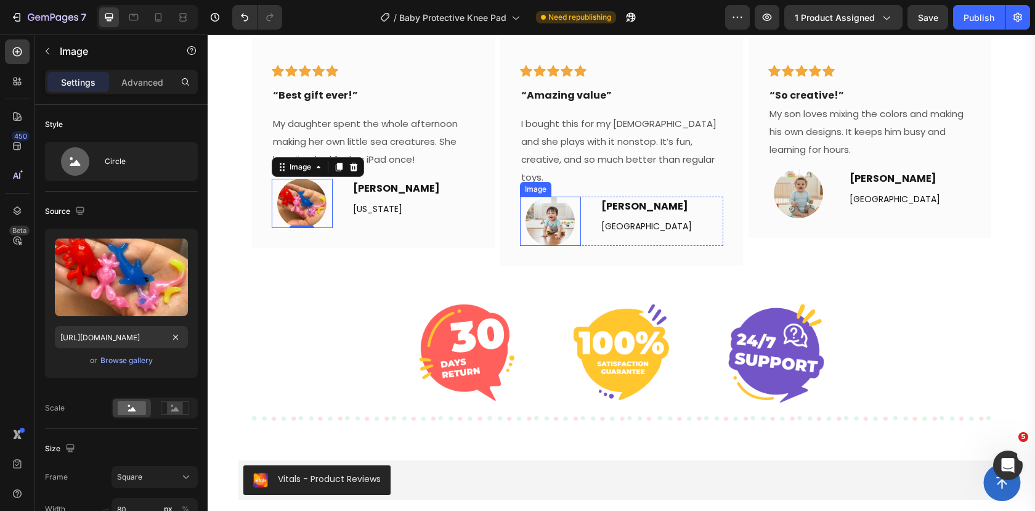
click at [552, 202] on img at bounding box center [550, 221] width 49 height 49
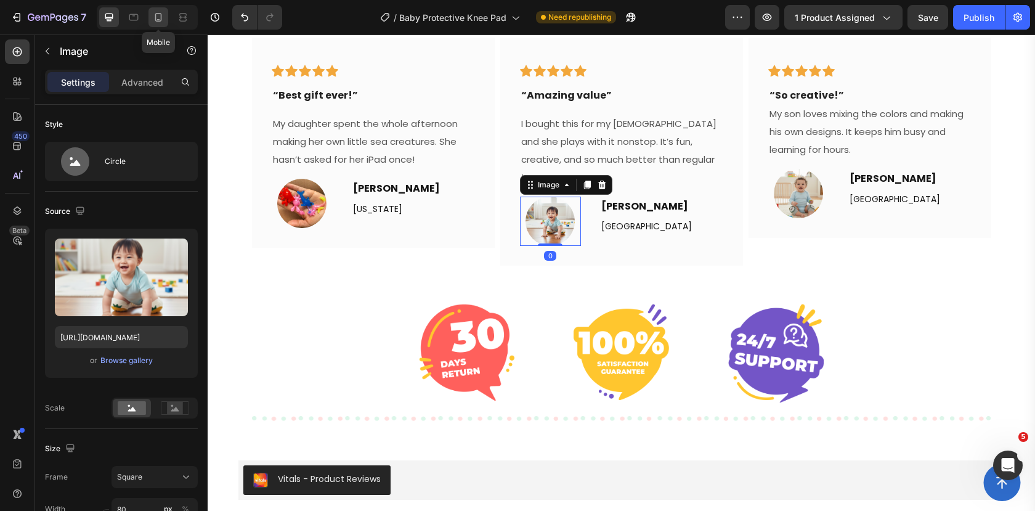
click at [153, 14] on icon at bounding box center [158, 17] width 12 height 12
type input "90"
type input "https://cdn.shopify.com/s/files/1/0649/0026/8186/files/gempages_555289425660085…"
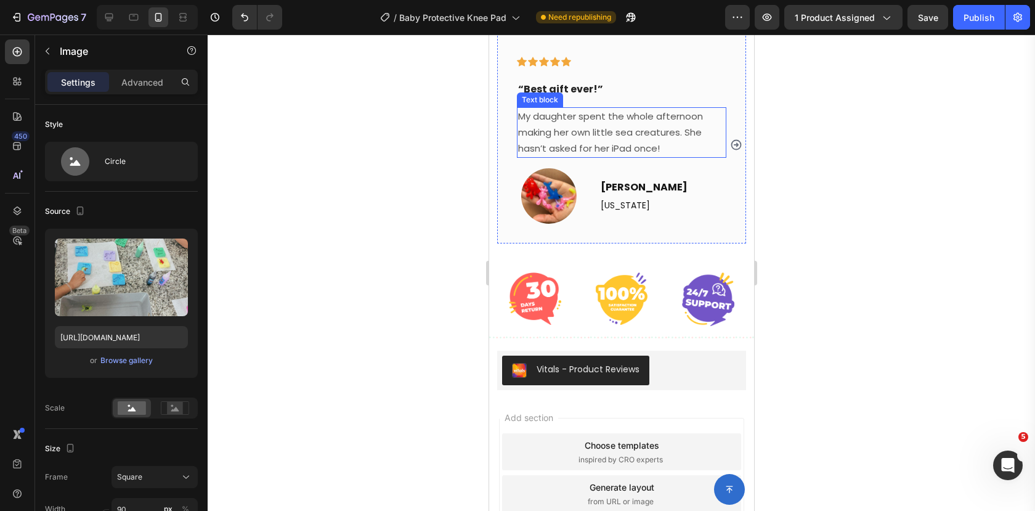
scroll to position [2656, 0]
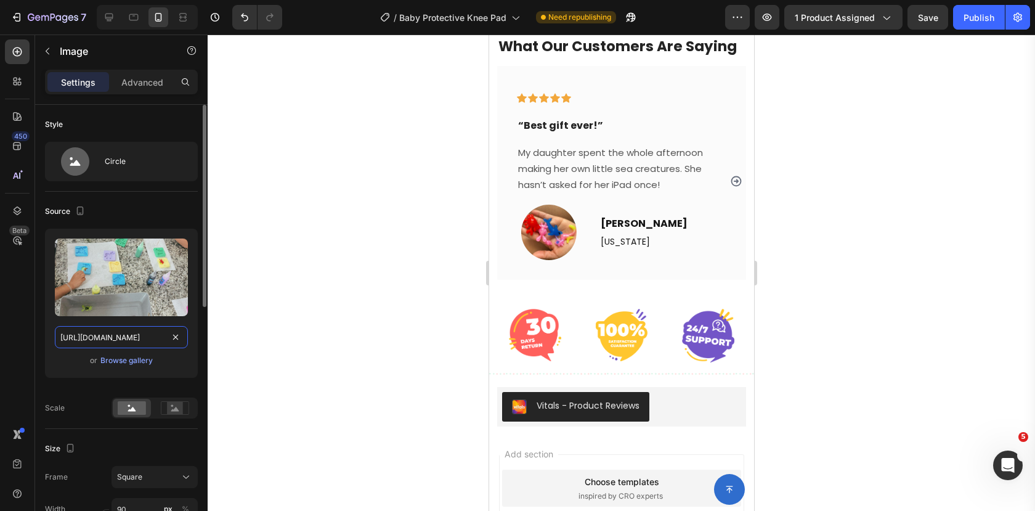
click at [135, 341] on input "https://cdn.shopify.com/s/files/1/0649/0026/8186/files/gempages_555289425660085…" at bounding box center [121, 337] width 133 height 22
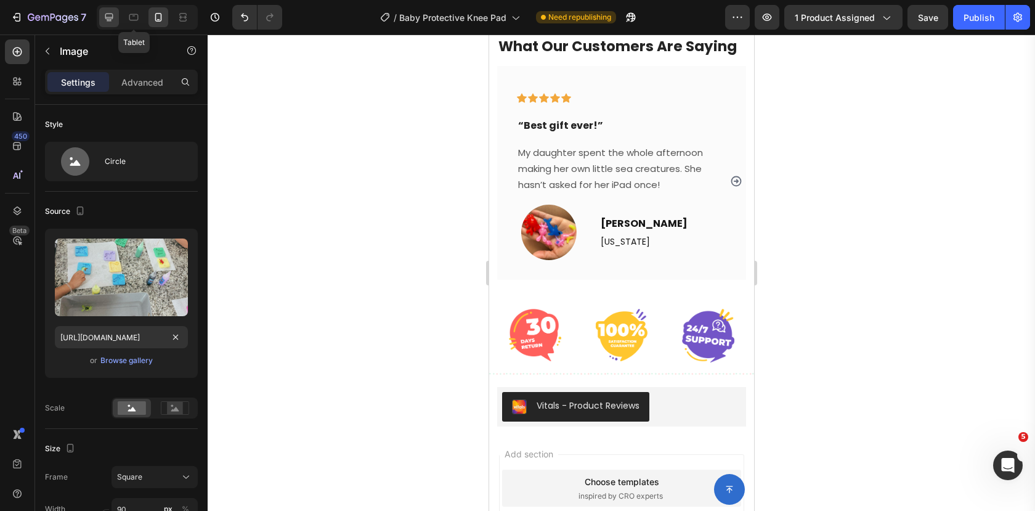
click at [103, 15] on icon at bounding box center [109, 17] width 12 height 12
type input "80"
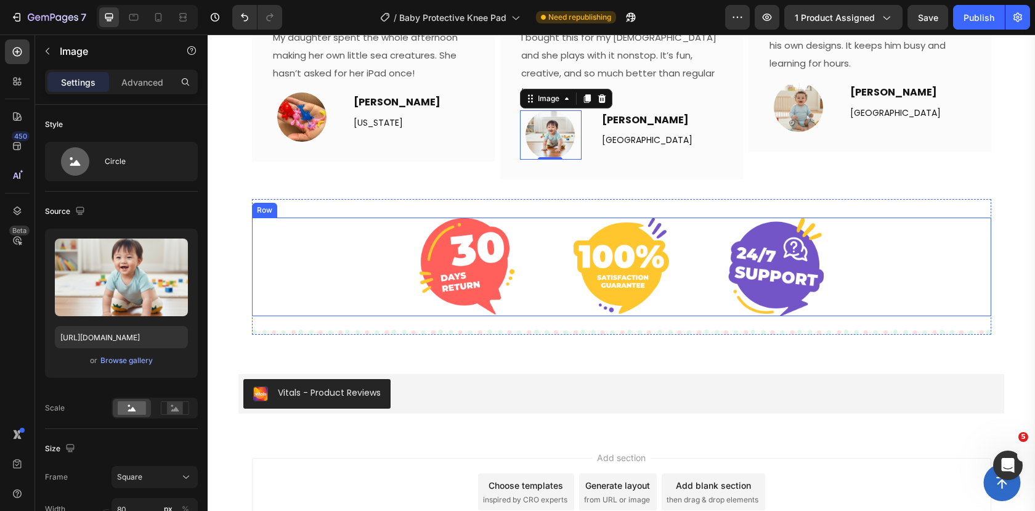
scroll to position [2834, 0]
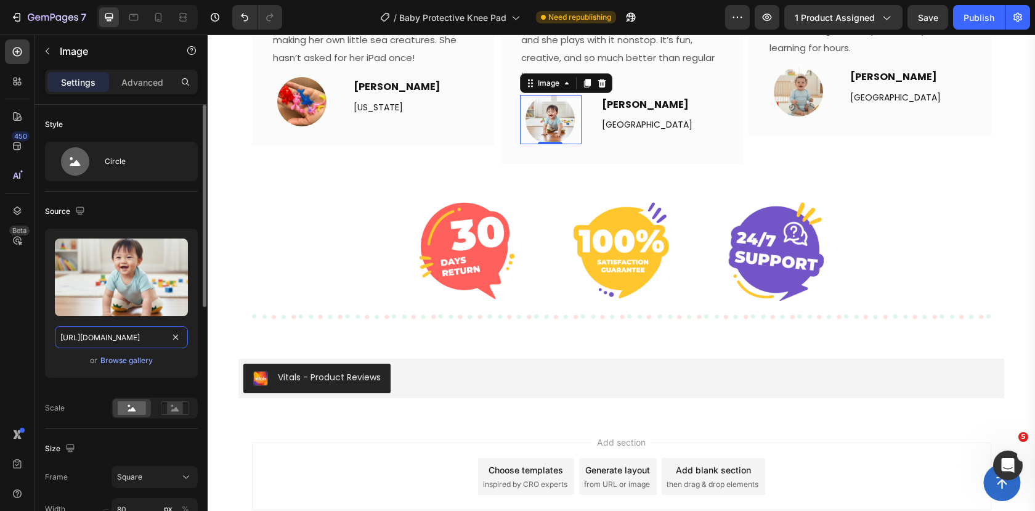
click at [143, 337] on input "https://cdn.shopify.com/s/files/1/0649/0026/8186/files/gempages_555289425660085…" at bounding box center [121, 337] width 133 height 22
paste input "8834f865-e207-48ff-989d-7cf76e98aff7"
type input "https://cdn.shopify.com/s/files/1/0649/0026/8186/files/gempages_555289425660085…"
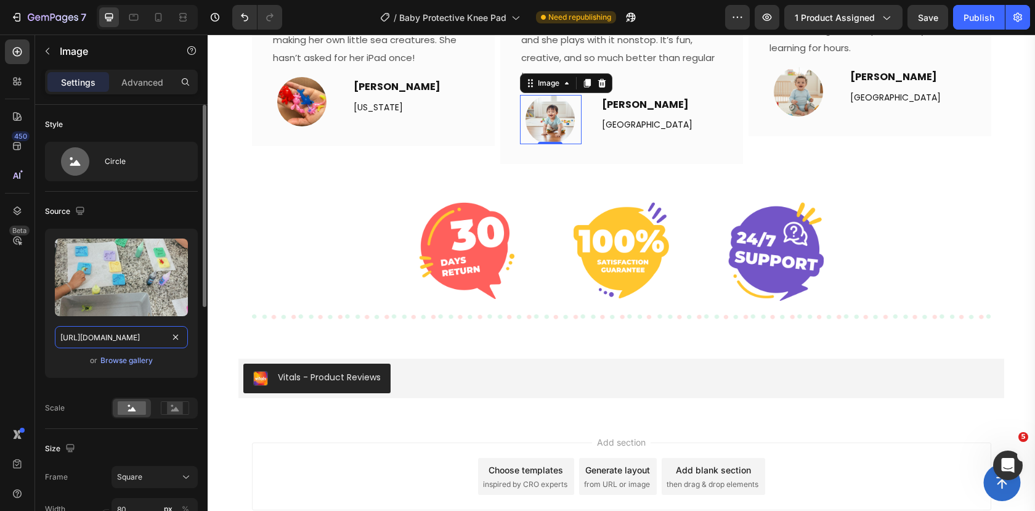
scroll to position [0, 376]
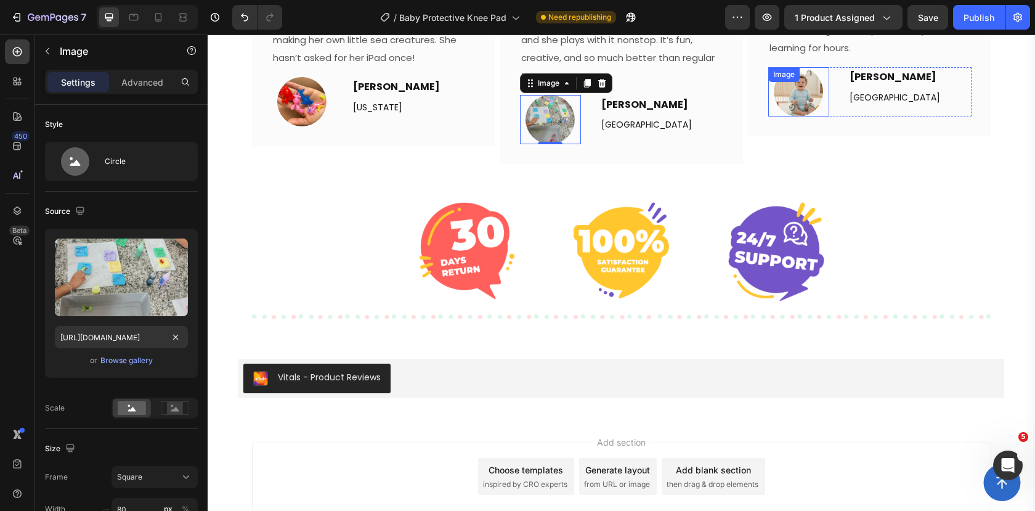
click at [795, 92] on img at bounding box center [798, 91] width 49 height 49
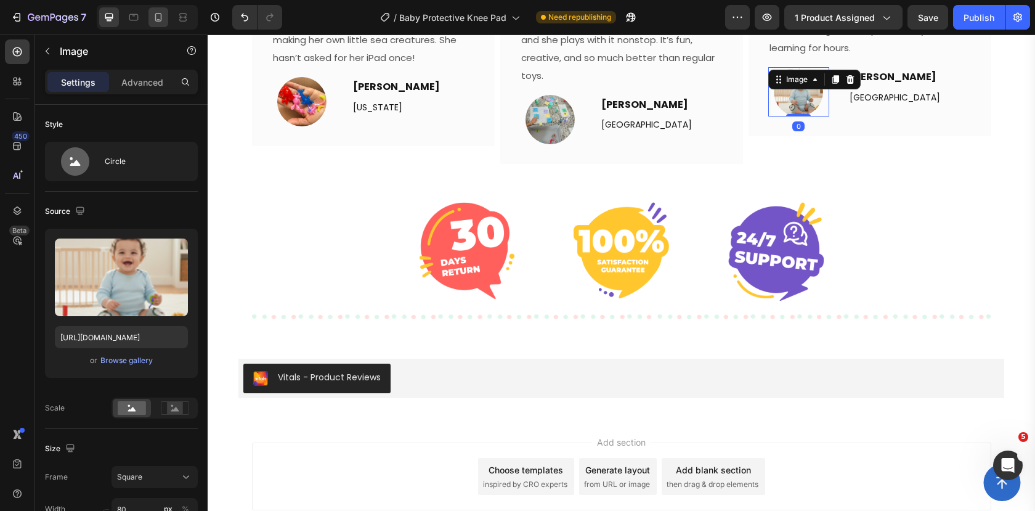
click at [159, 22] on icon at bounding box center [158, 17] width 12 height 12
type input "90"
type input "https://cdn.shopify.com/s/files/1/0649/0026/8186/files/gempages_555289425660085…"
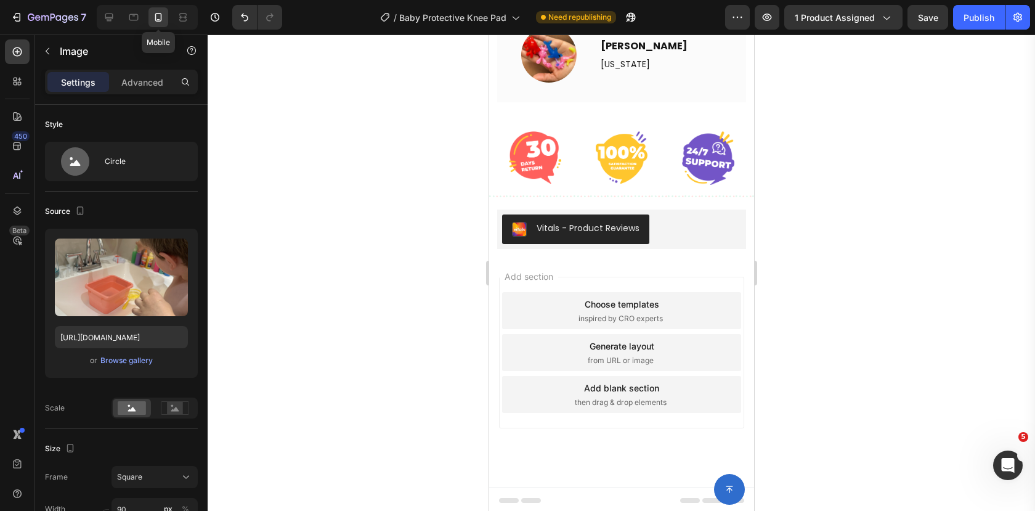
scroll to position [2772, 0]
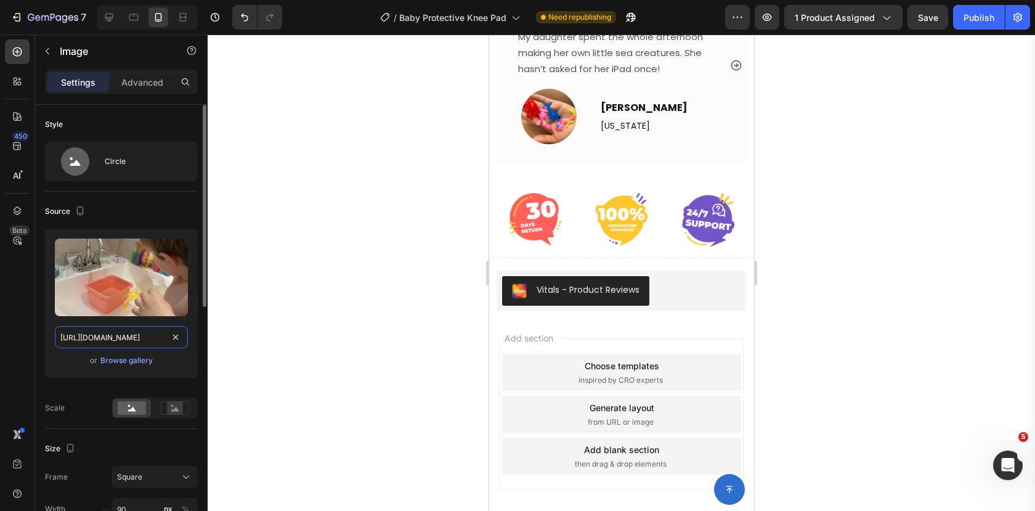
click at [148, 342] on input "https://cdn.shopify.com/s/files/1/0649/0026/8186/files/gempages_555289425660085…" at bounding box center [121, 337] width 133 height 22
click at [147, 342] on input "https://cdn.shopify.com/s/files/1/0649/0026/8186/files/gempages_555289425660085…" at bounding box center [121, 337] width 133 height 22
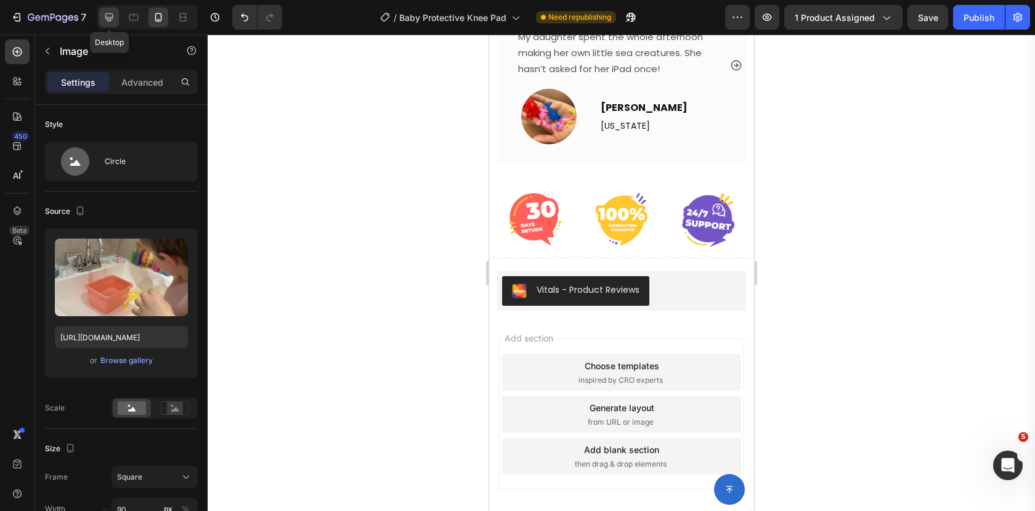
click at [103, 15] on icon at bounding box center [109, 17] width 12 height 12
type input "80"
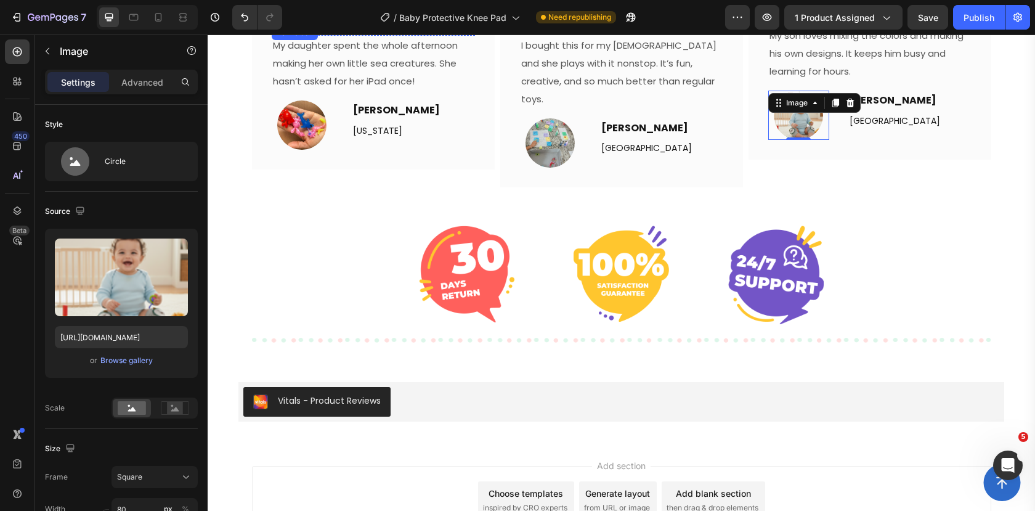
scroll to position [2824, 0]
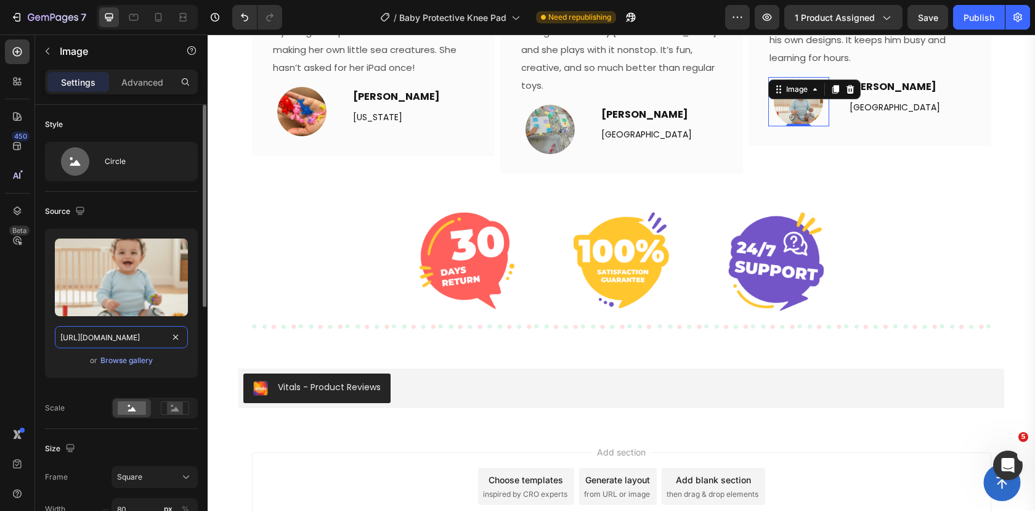
click at [134, 339] on input "https://cdn.shopify.com/s/files/1/0649/0026/8186/files/gempages_555289425660085…" at bounding box center [121, 337] width 133 height 22
click at [134, 338] on input "https://cdn.shopify.com/s/files/1/0649/0026/8186/files/gempages_555289425660085…" at bounding box center [121, 337] width 133 height 22
paste input "423d6826-59c6-4cfc-90b0-41a1f348e5bf"
type input "https://cdn.shopify.com/s/files/1/0649/0026/8186/files/gempages_555289425660085…"
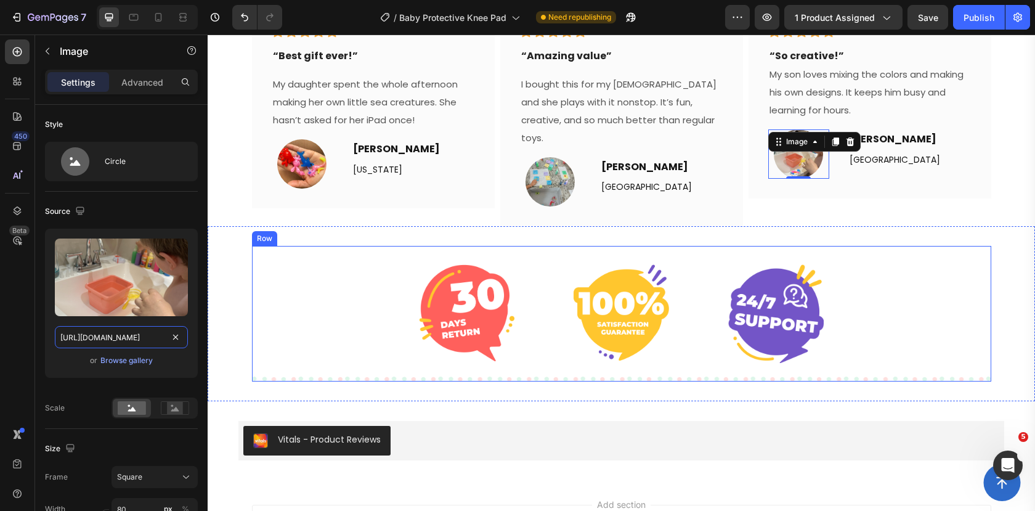
scroll to position [2726, 0]
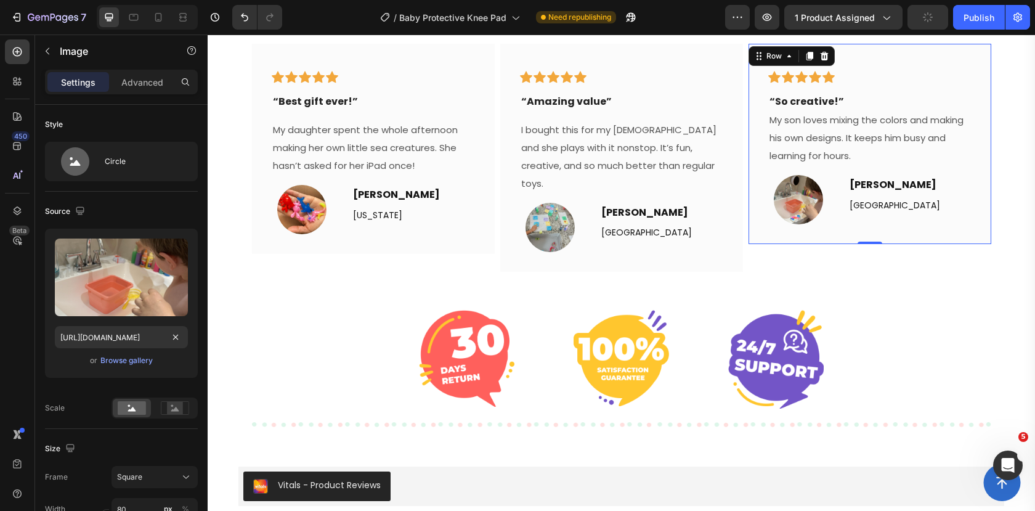
click at [984, 193] on div "Icon Icon Icon Icon Icon Row Row “So creative!” Text block My son loves mixing …" at bounding box center [870, 144] width 243 height 200
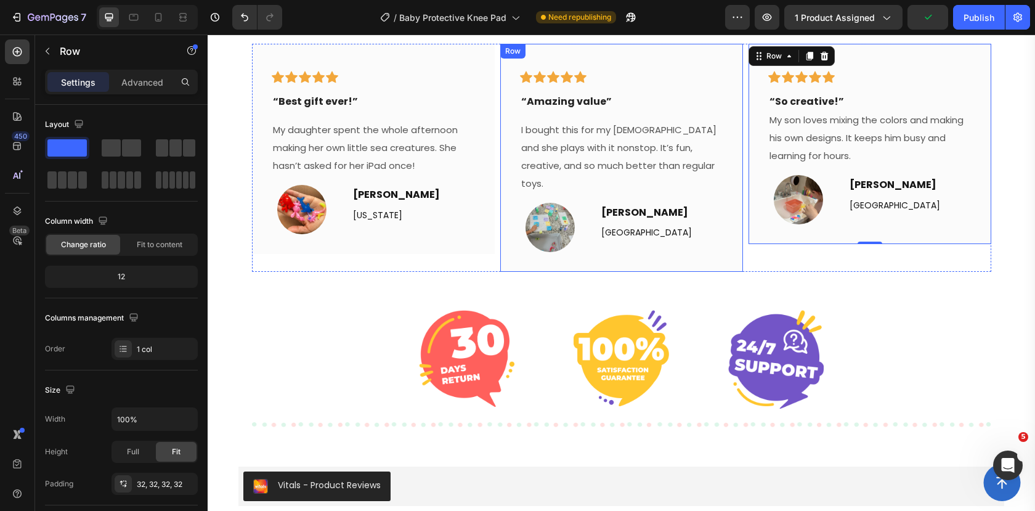
click at [669, 182] on div "Icon Icon Icon Icon Icon Row Row “Amazing value” Text block Row I bought this f…" at bounding box center [621, 157] width 203 height 188
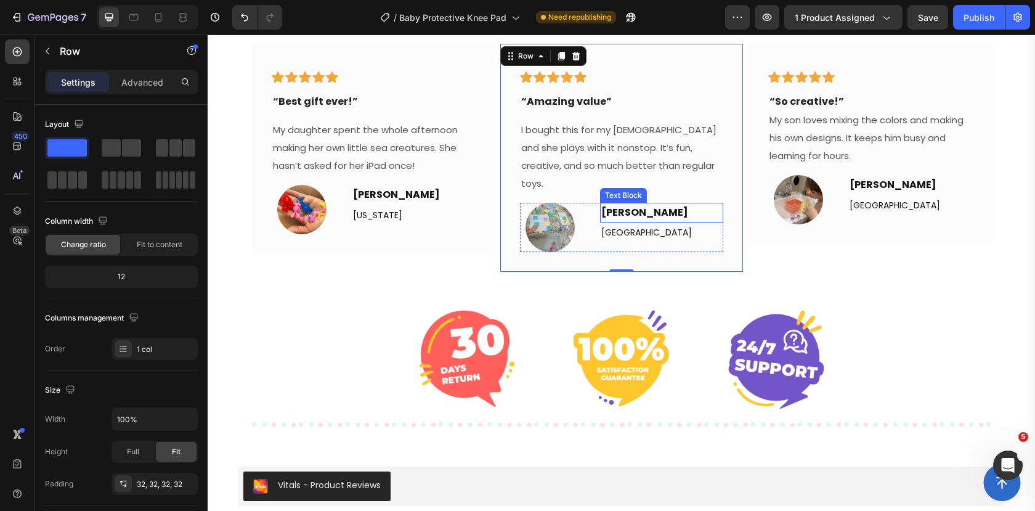
click at [621, 205] on strong "Priya L." at bounding box center [645, 212] width 87 height 14
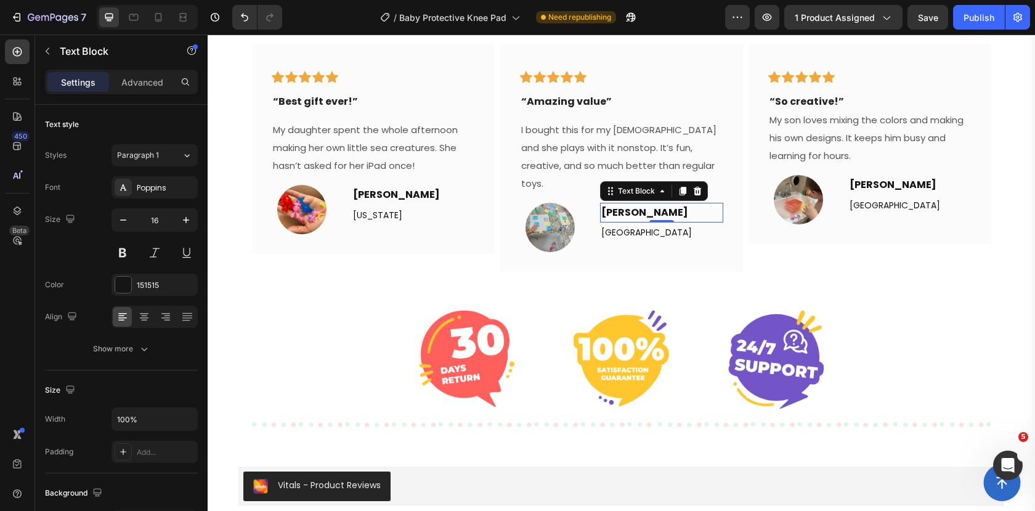
click at [635, 205] on strong "Priya L." at bounding box center [645, 212] width 87 height 14
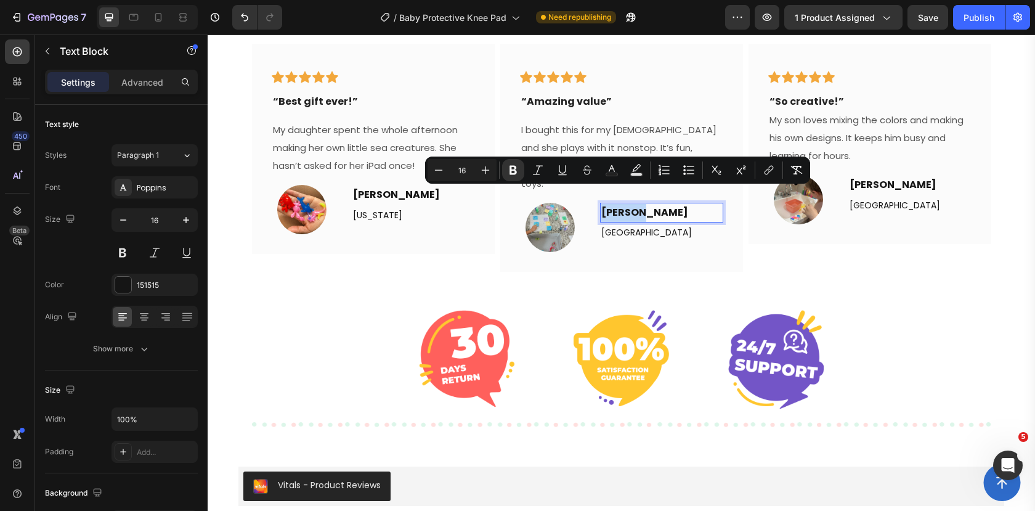
drag, startPoint x: 634, startPoint y: 195, endPoint x: 603, endPoint y: 195, distance: 30.2
click at [603, 205] on strong "Priya L." at bounding box center [645, 212] width 87 height 14
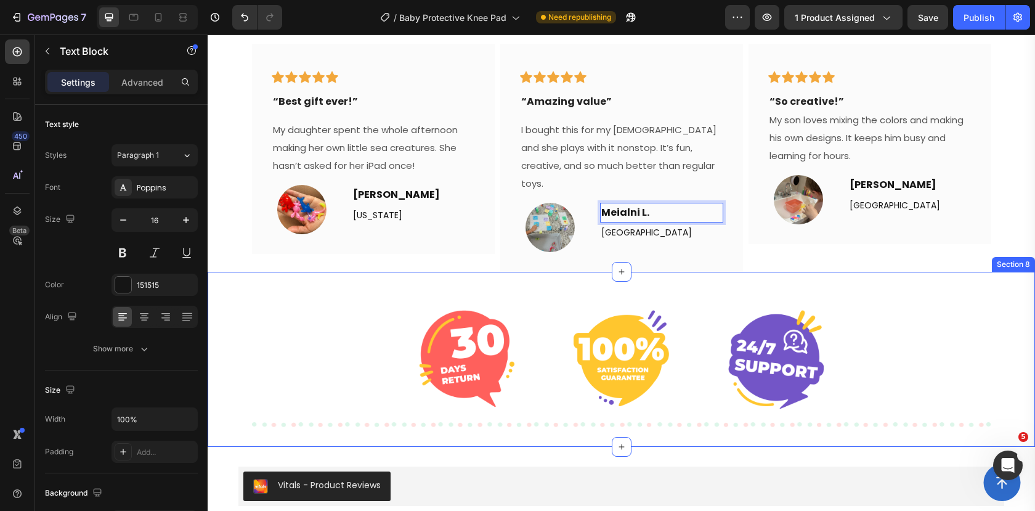
click at [873, 292] on div "Image Image Image Row Row" at bounding box center [622, 360] width 740 height 136
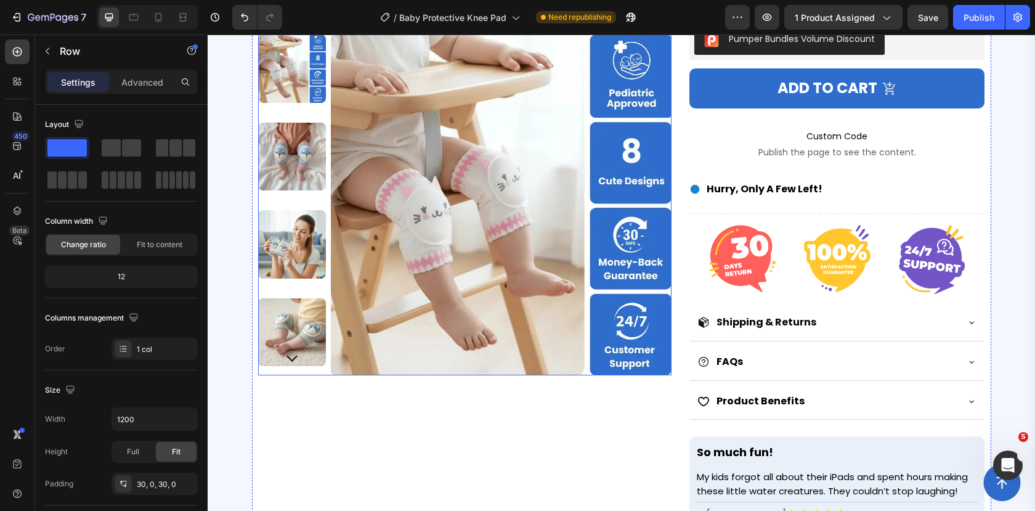
scroll to position [0, 0]
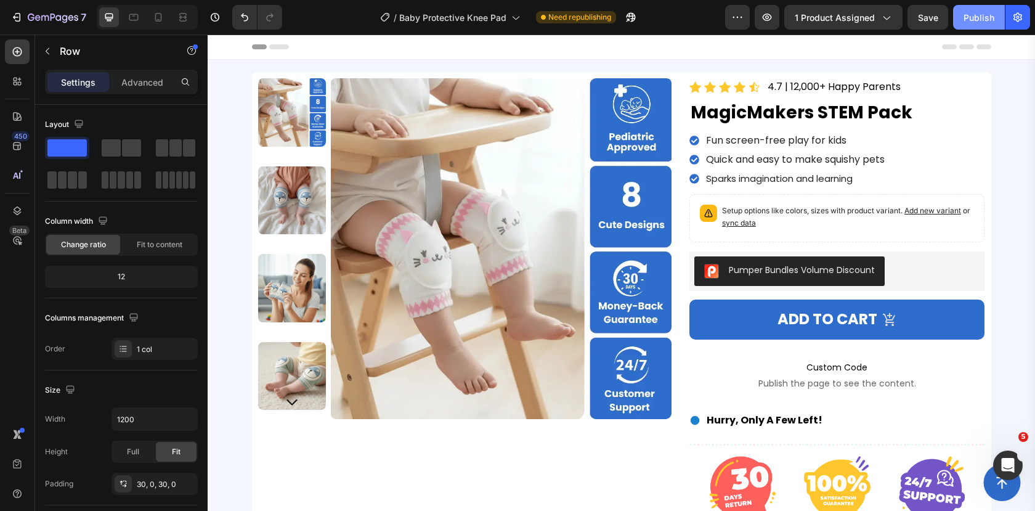
click at [964, 20] on div "Publish" at bounding box center [979, 17] width 31 height 13
